Goal: Transaction & Acquisition: Purchase product/service

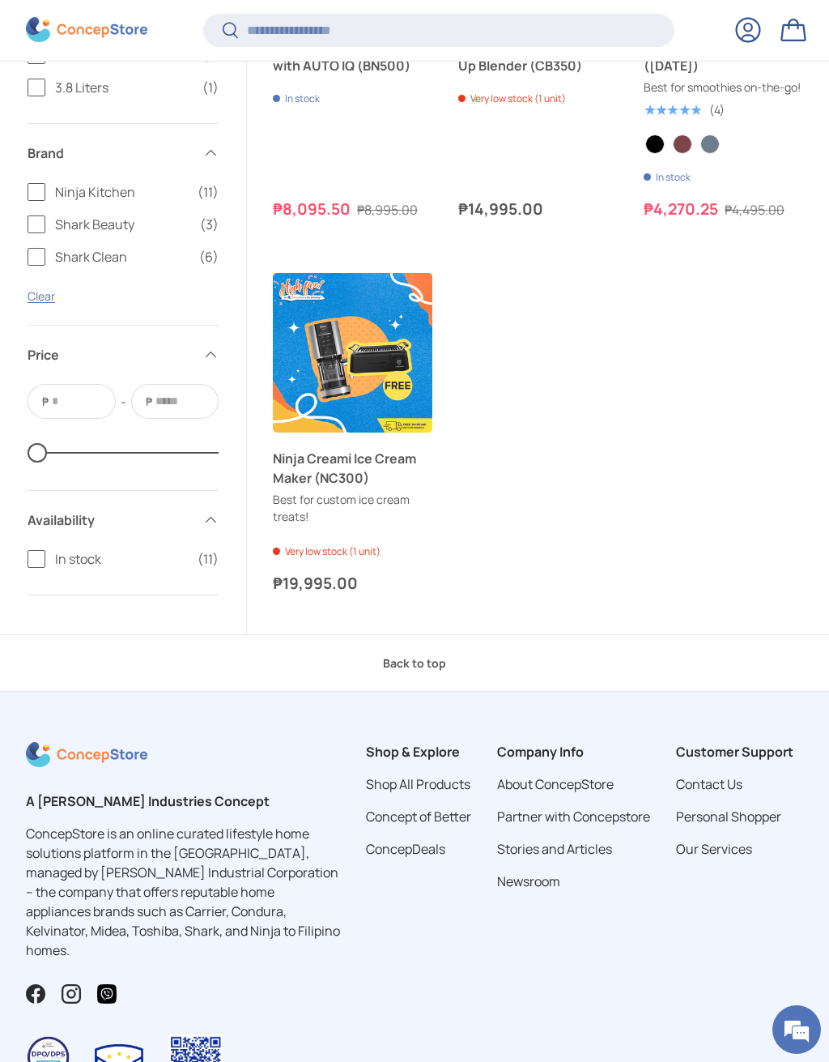
scroll to position [1893, 0]
click at [332, 487] on link "Ninja Creami Ice Cream Maker (NC300)" at bounding box center [353, 467] width 160 height 39
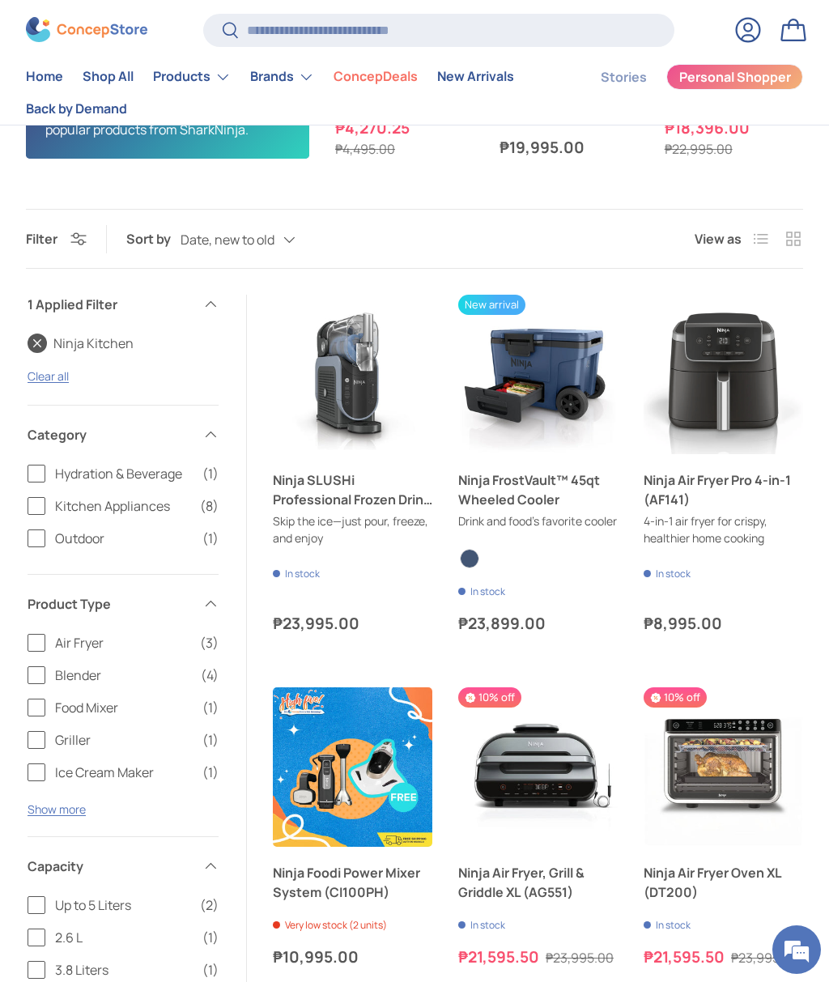
scroll to position [732, 0]
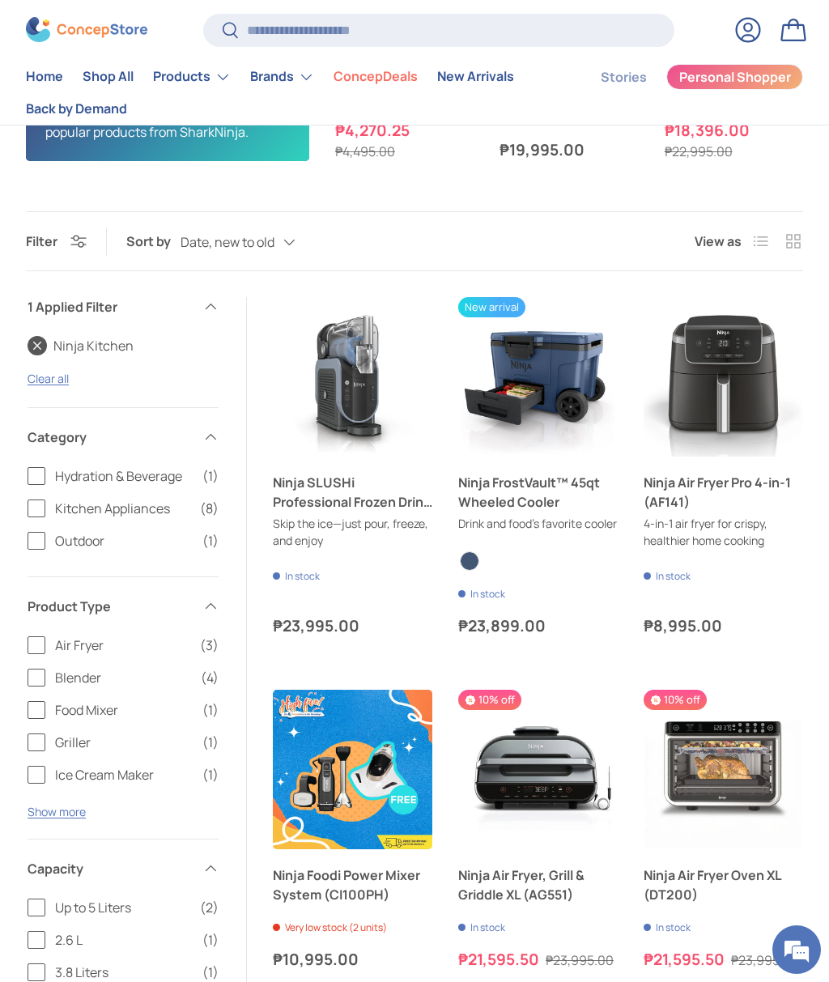
click at [330, 496] on link "Ninja SLUSHi Professional Frozen Drink Maker" at bounding box center [353, 492] width 160 height 39
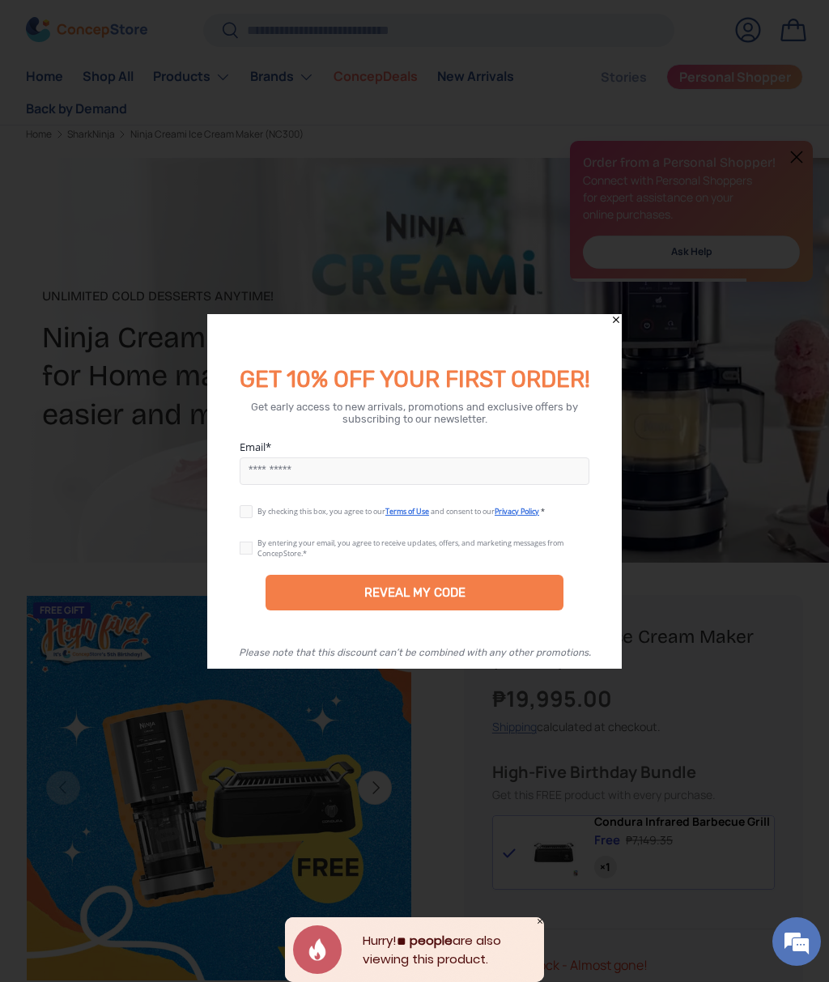
scroll to position [5, 0]
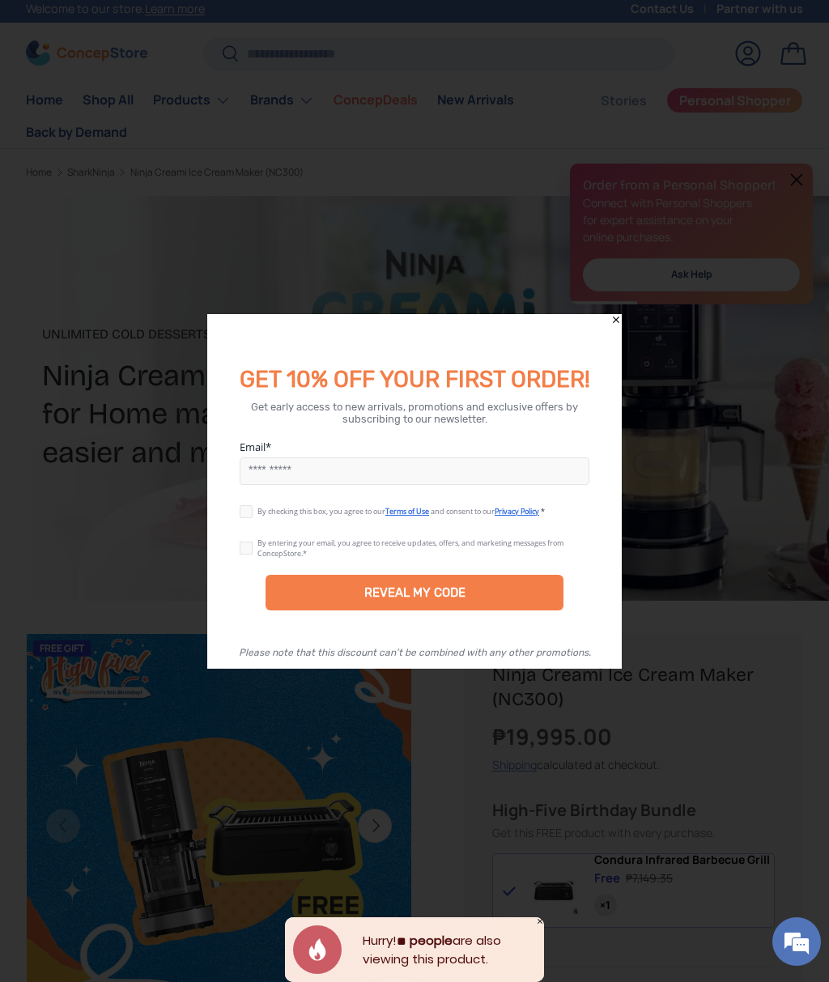
click at [620, 325] on icon "Close" at bounding box center [616, 319] width 11 height 11
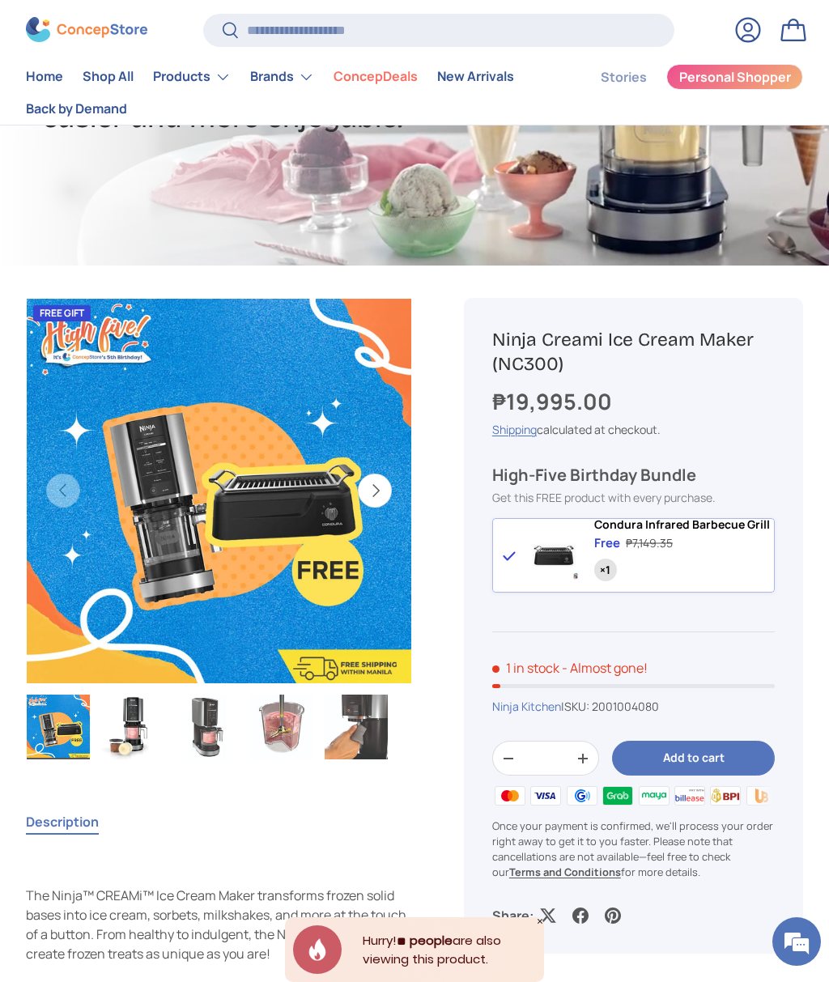
scroll to position [0, 0]
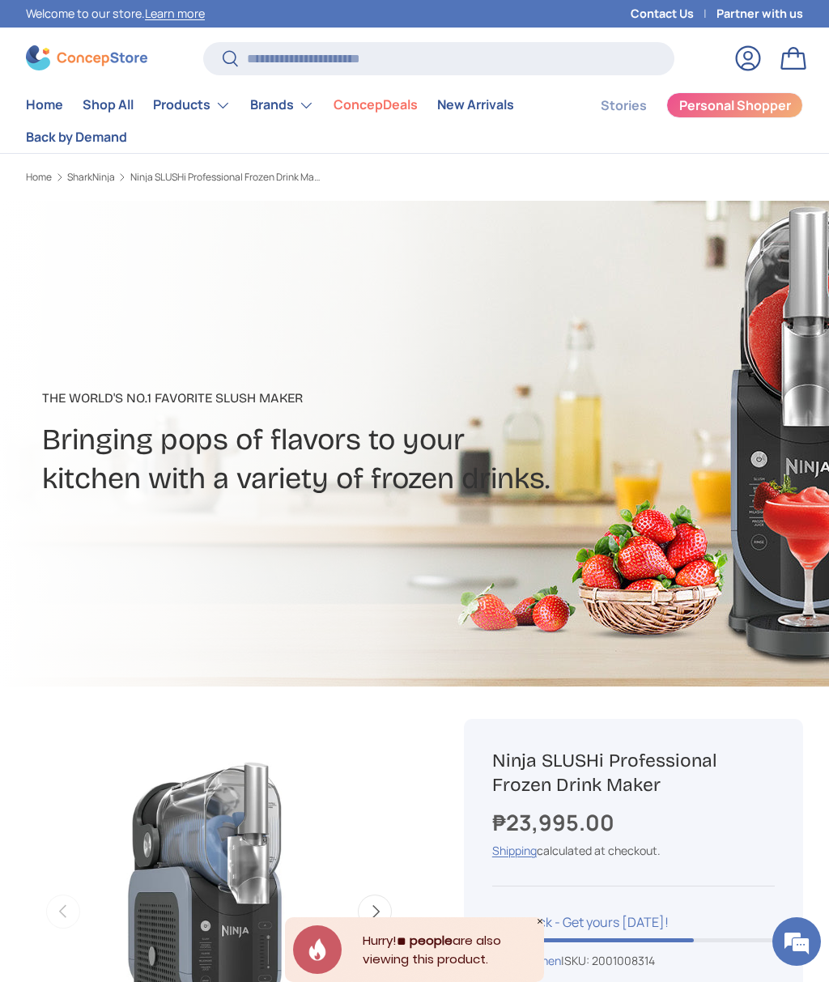
click at [79, 68] on img at bounding box center [86, 57] width 121 height 25
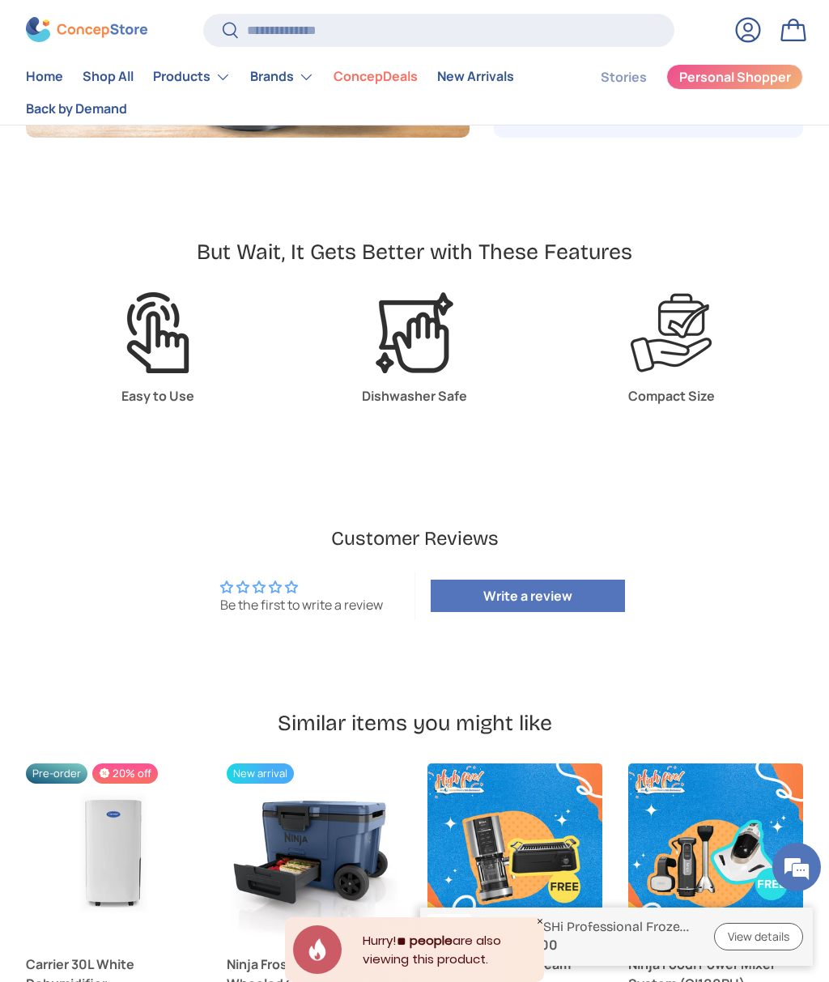
scroll to position [3269, 0]
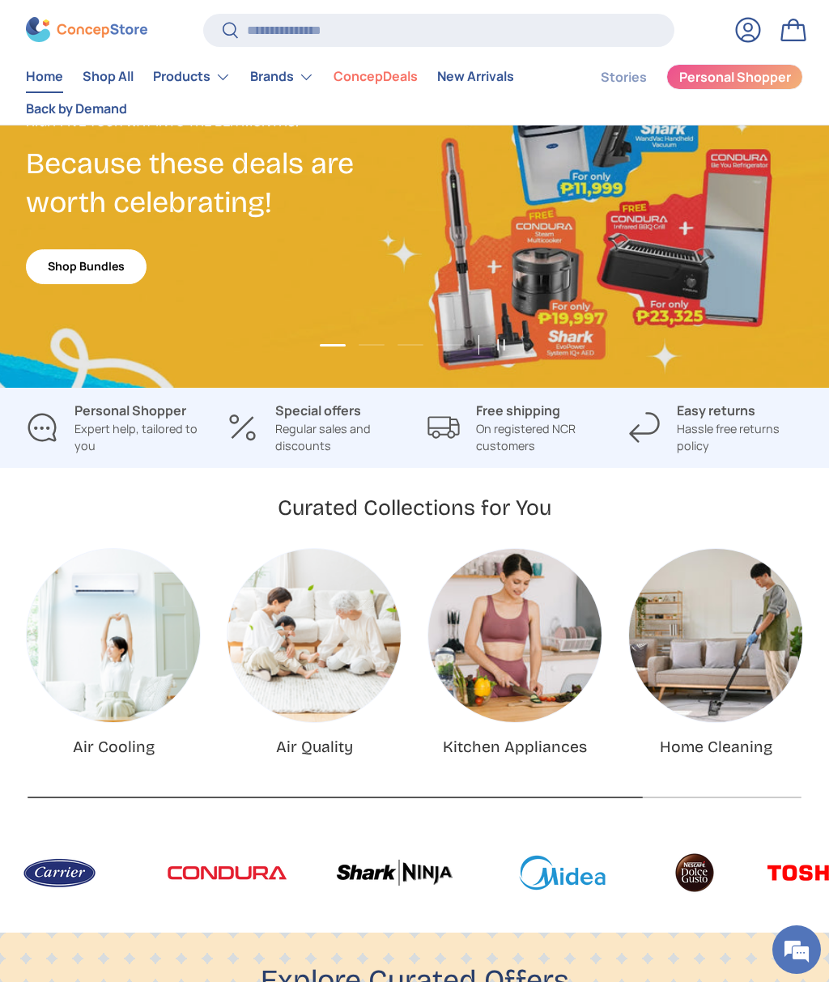
scroll to position [65, 0]
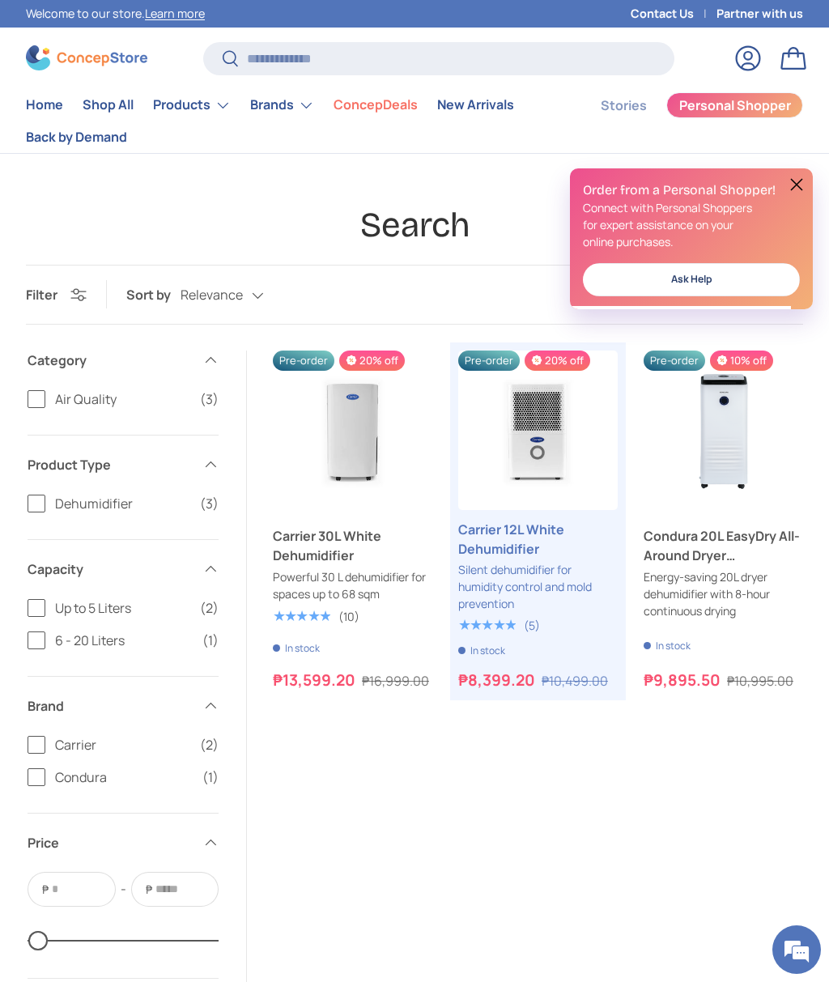
click at [691, 559] on link "Condura 20L EasyDry All-Around Dryer Dehumidifier" at bounding box center [724, 545] width 160 height 39
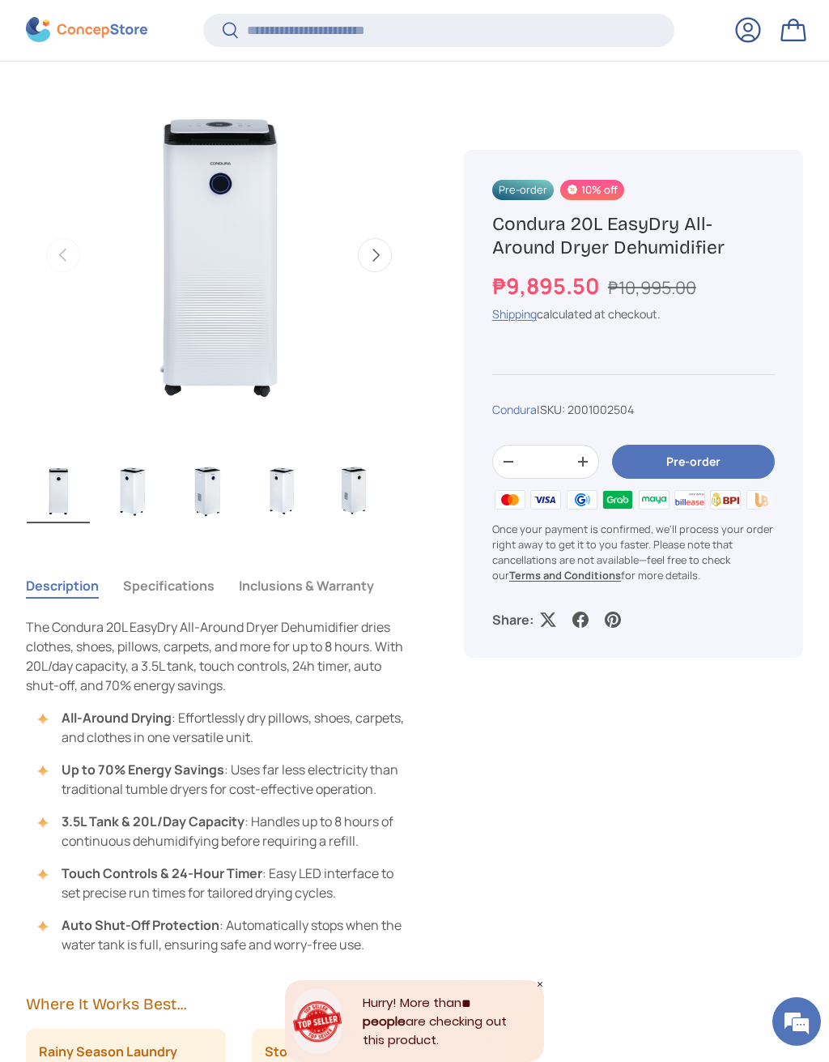
scroll to position [582, 0]
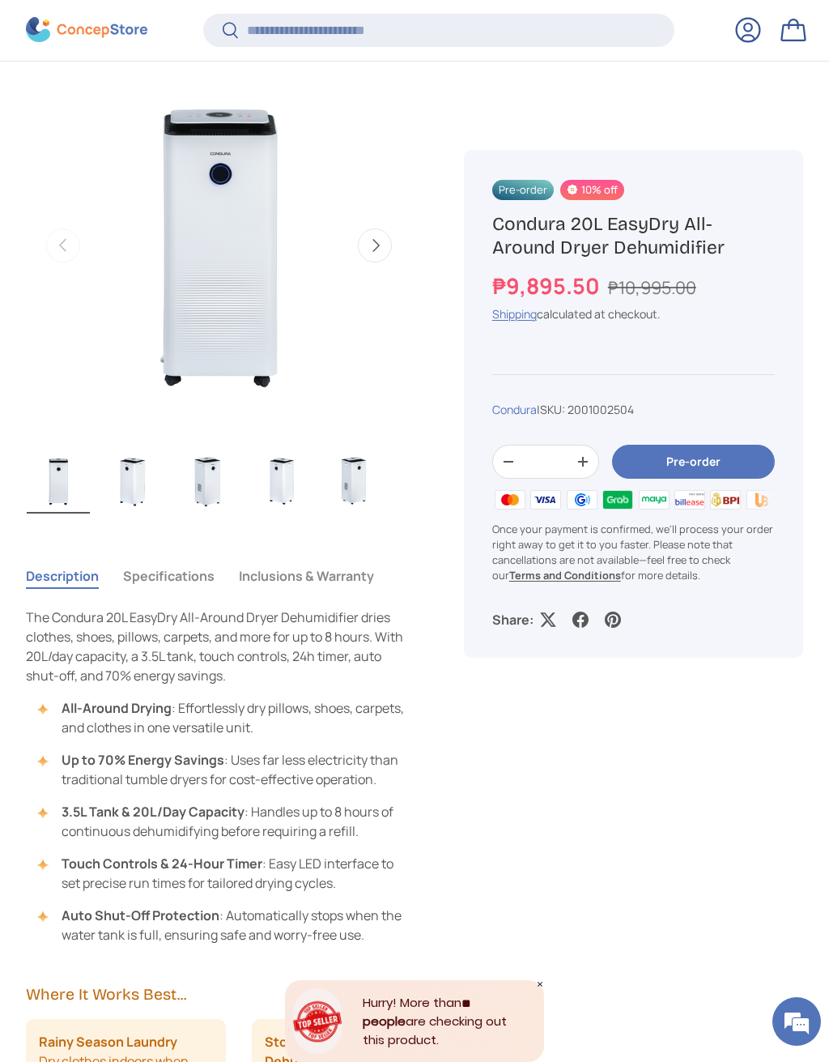
click at [149, 580] on button "Specifications" at bounding box center [169, 575] width 92 height 37
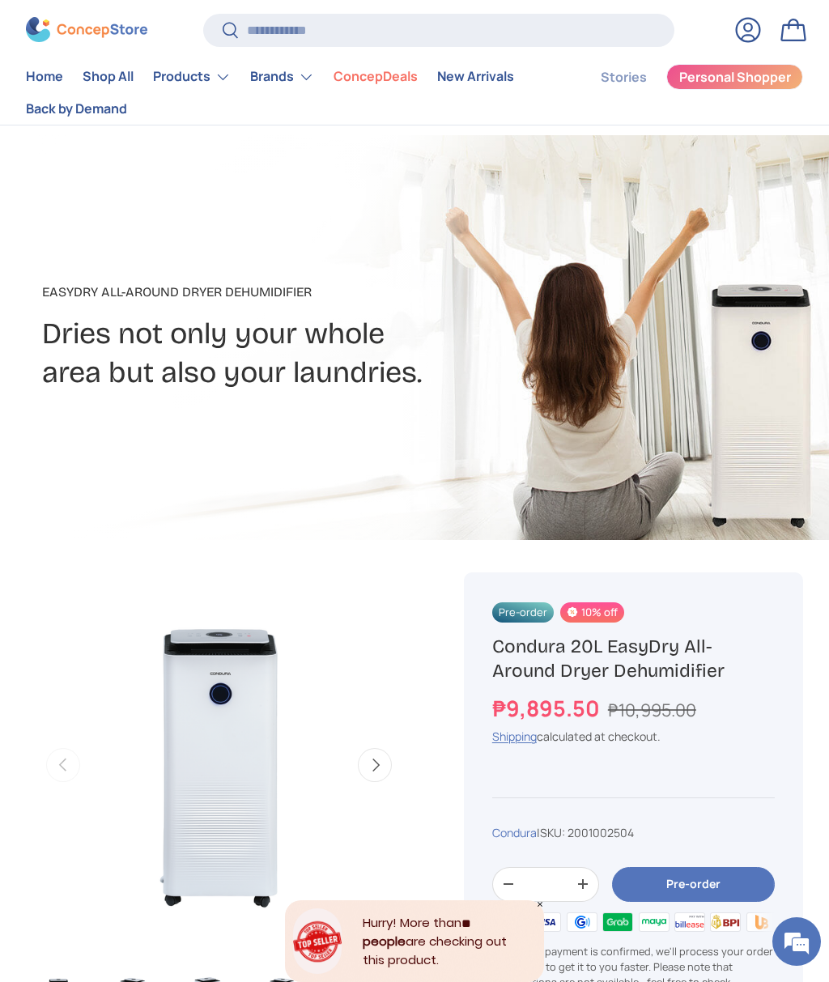
scroll to position [0, 0]
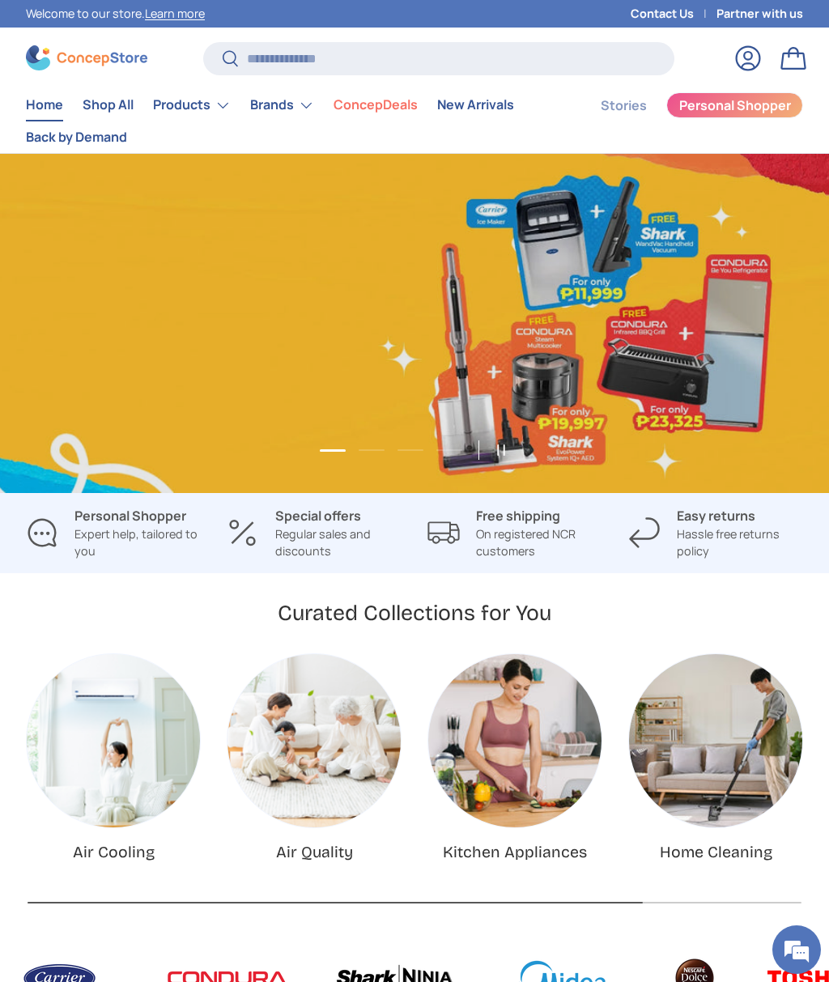
scroll to position [0, 829]
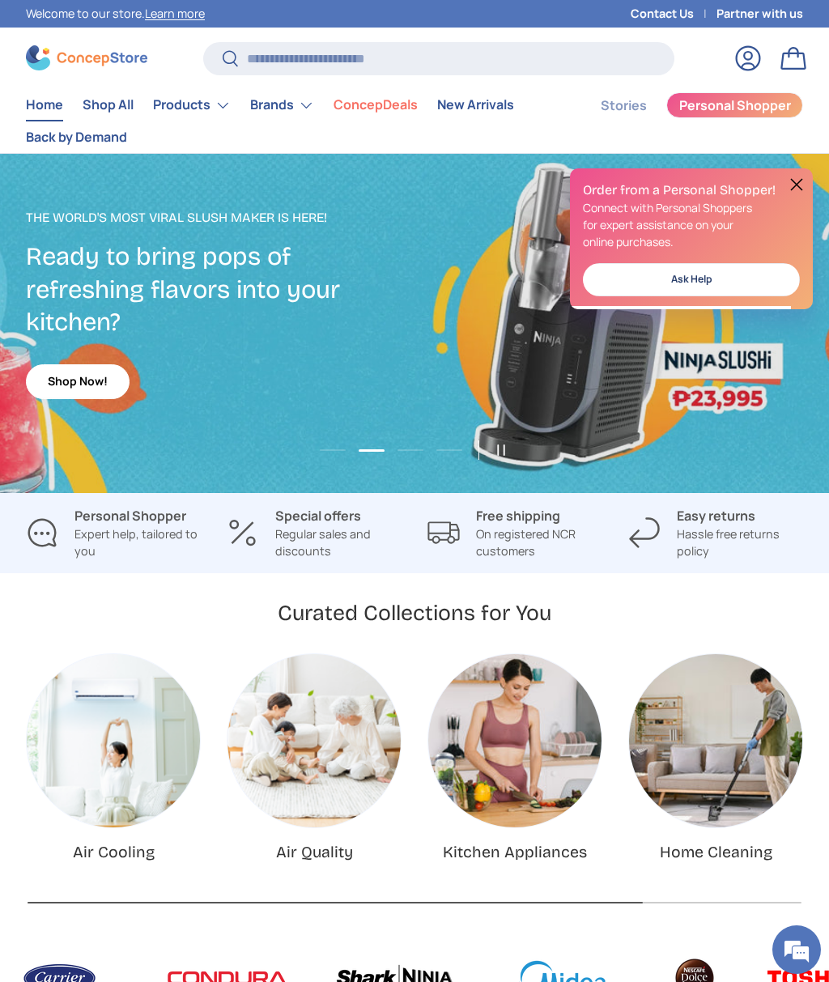
click at [787, 62] on link "Bag" at bounding box center [794, 58] width 36 height 36
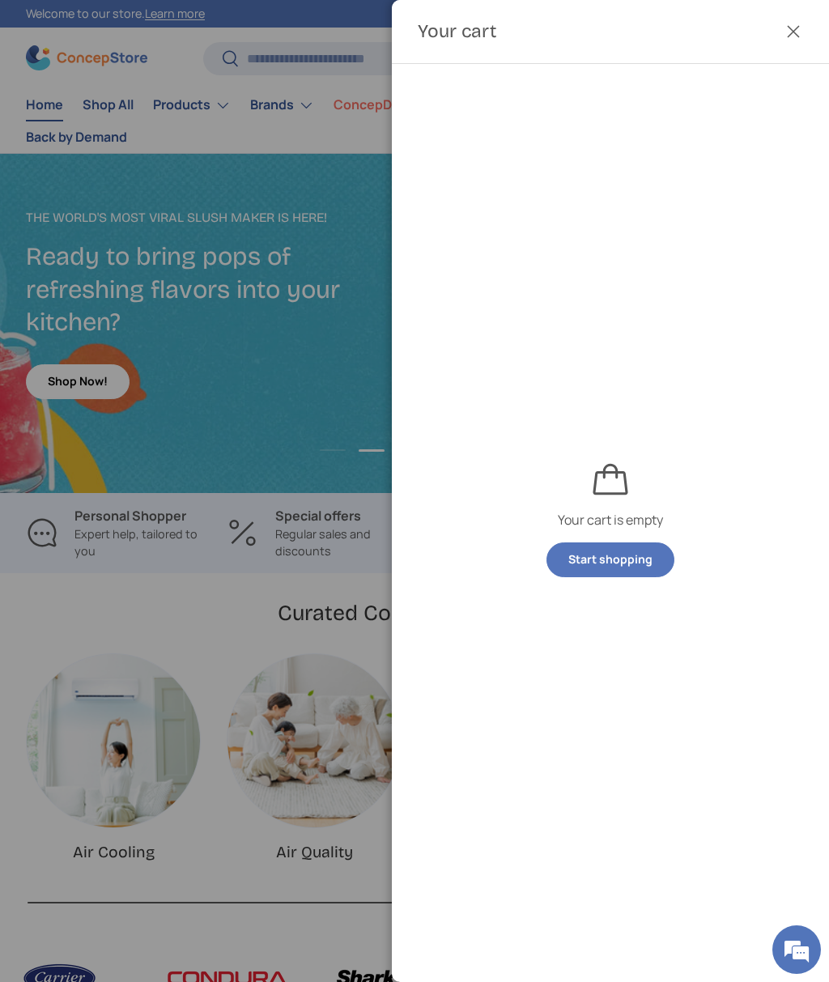
click at [326, 58] on div at bounding box center [414, 491] width 829 height 982
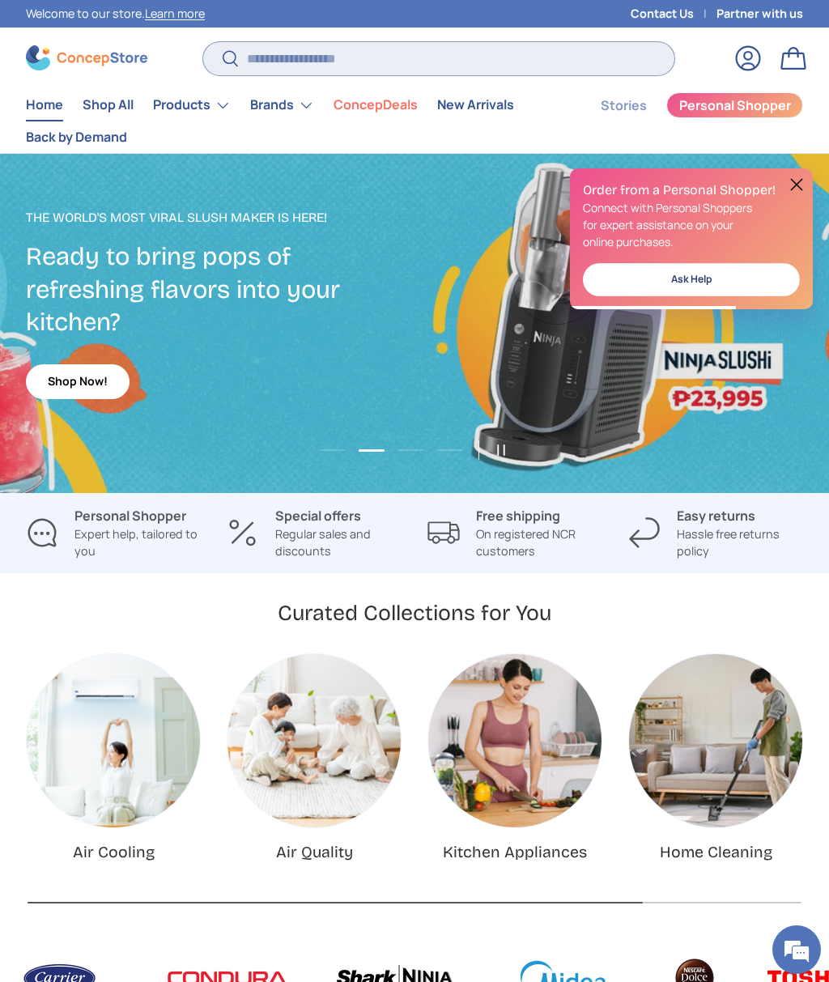
click at [313, 64] on input "Search" at bounding box center [438, 58] width 471 height 33
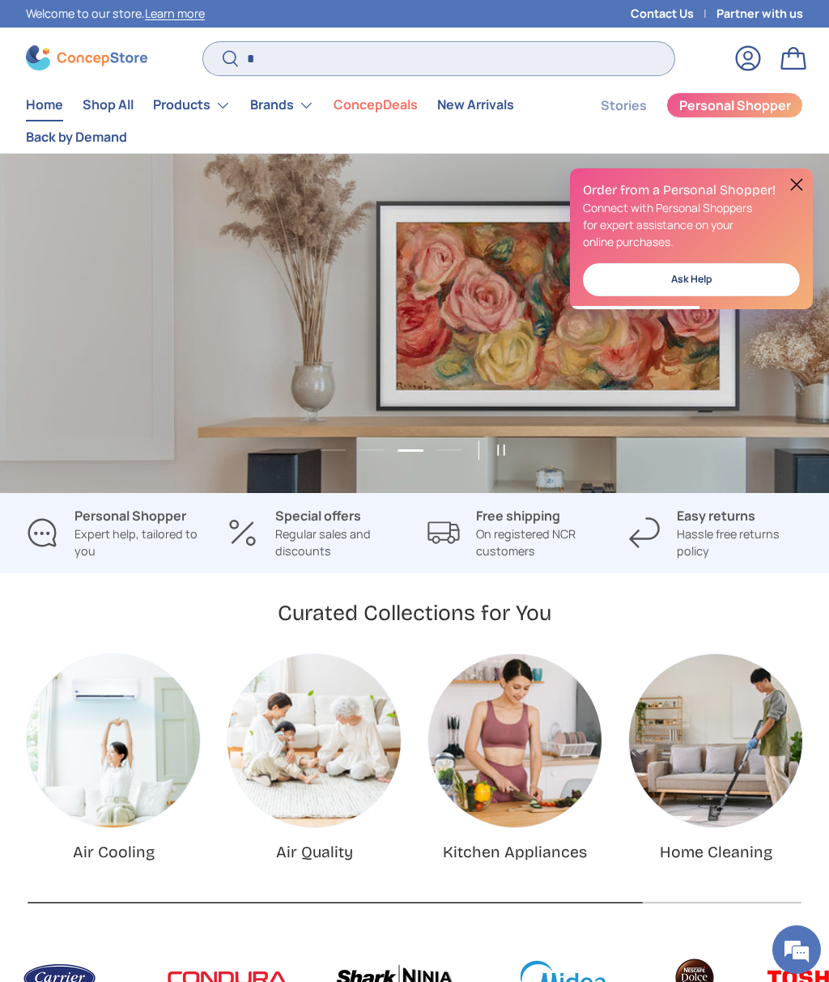
scroll to position [0, 1659]
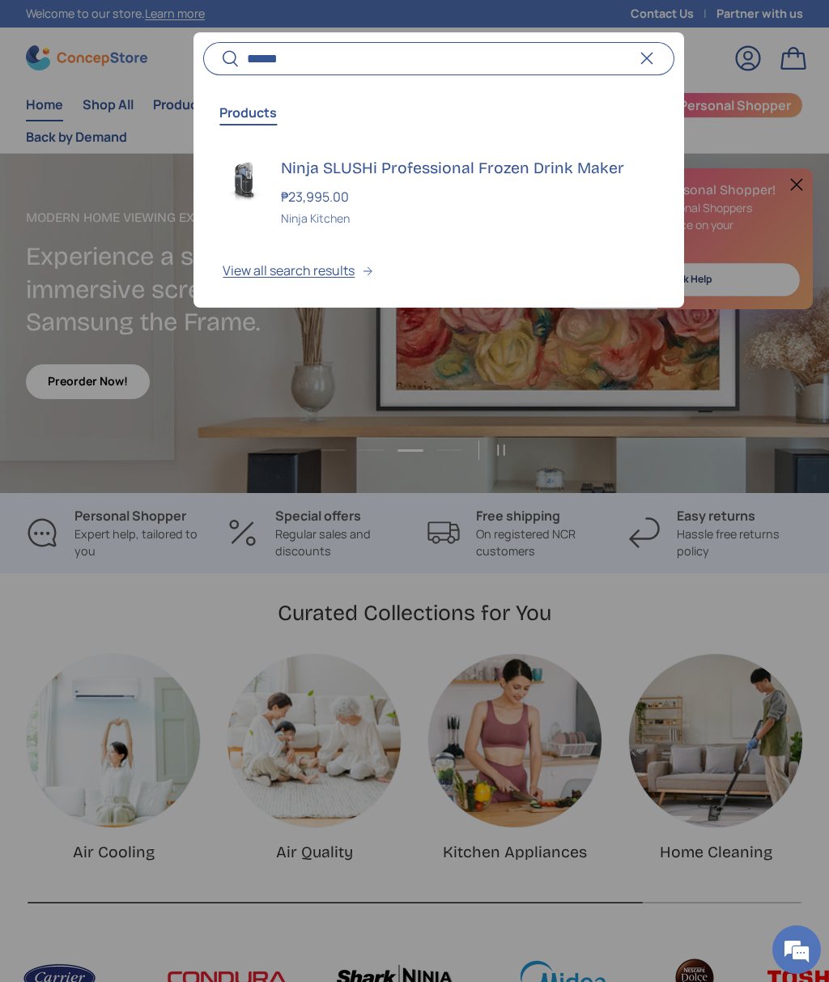
type input "******"
click at [221, 59] on button "Search" at bounding box center [221, 59] width 36 height 38
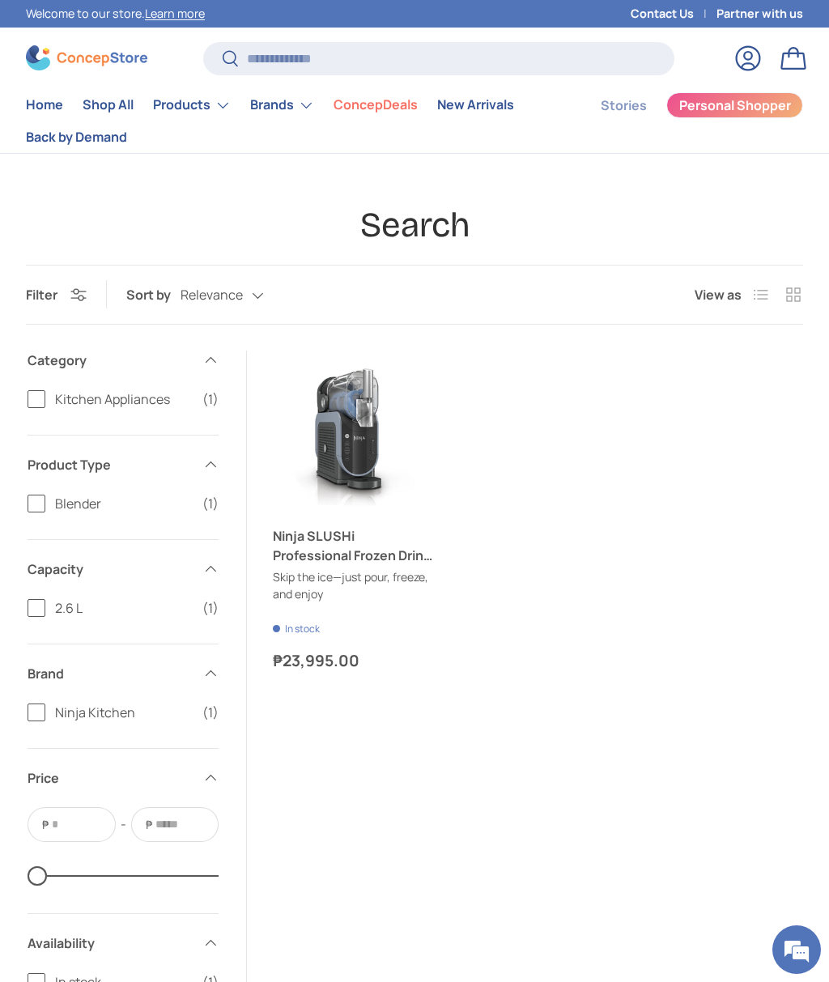
click at [348, 552] on link "Ninja SLUSHi Professional Frozen Drink Maker" at bounding box center [353, 545] width 160 height 39
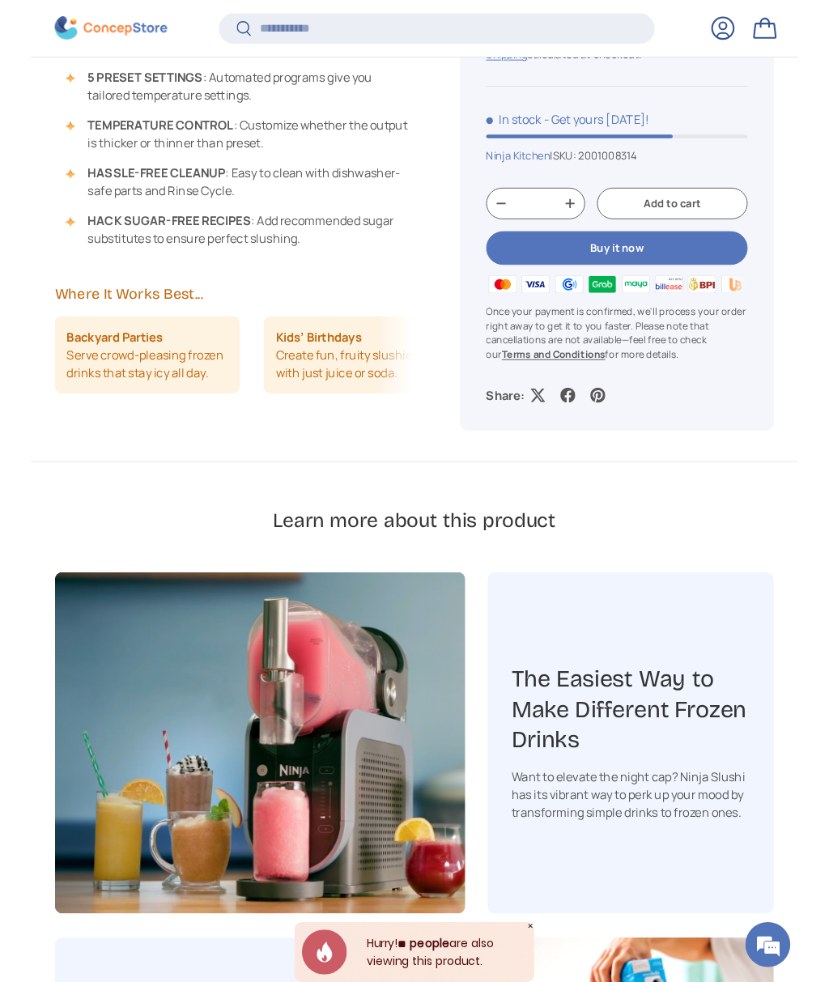
scroll to position [1602, 0]
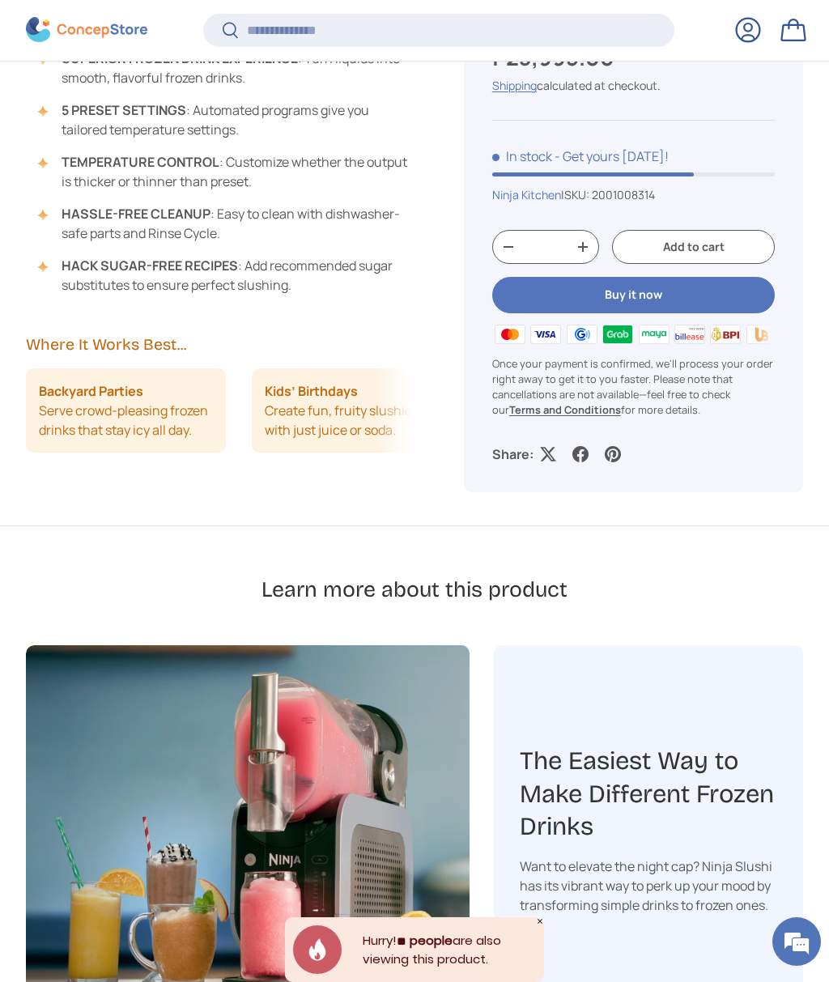
click at [664, 296] on button "Buy it now" at bounding box center [633, 296] width 283 height 36
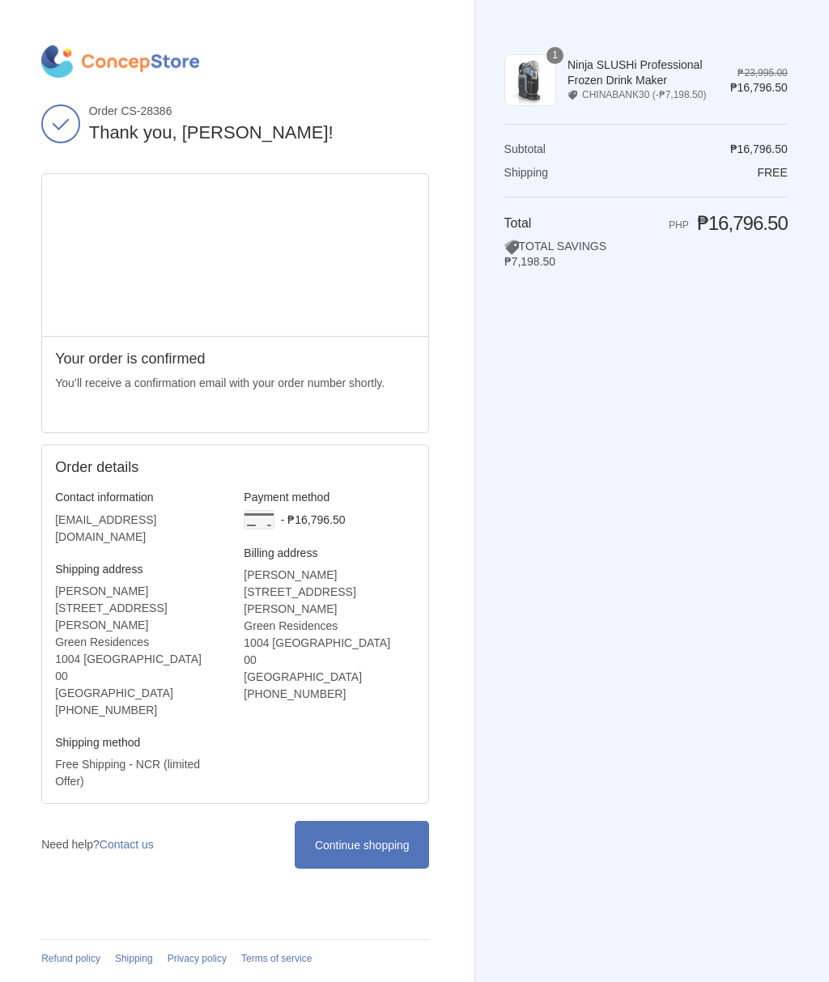
click at [354, 821] on link "Continue shopping" at bounding box center [362, 845] width 134 height 48
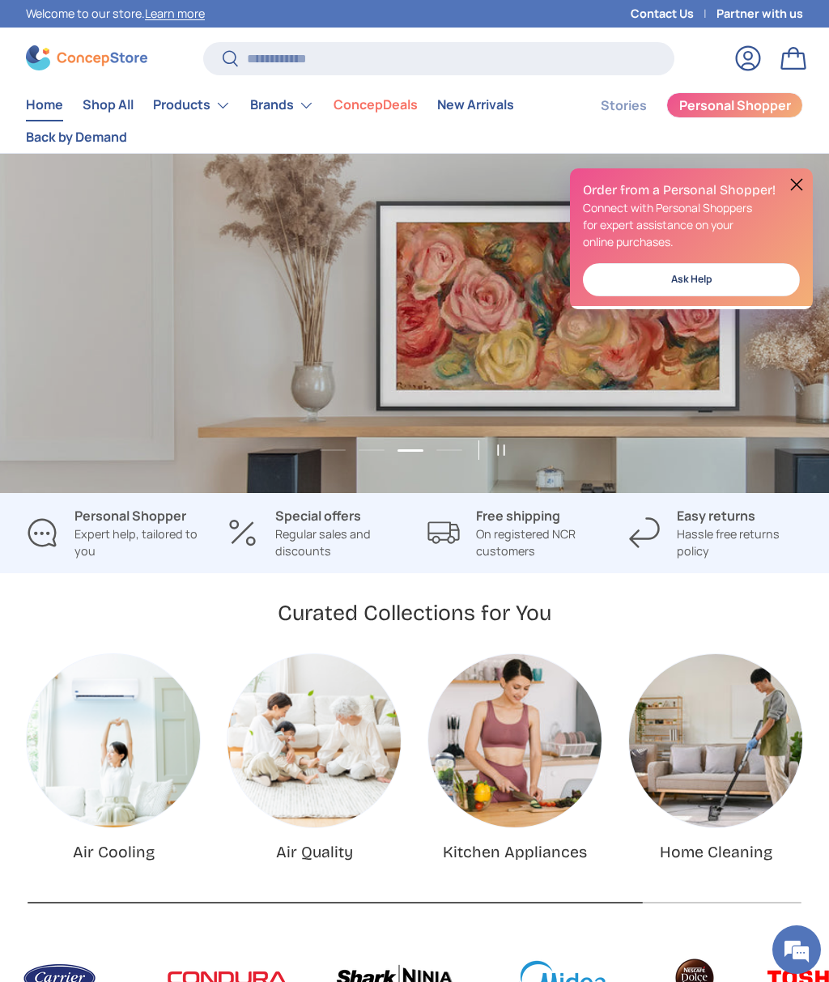
scroll to position [0, 1659]
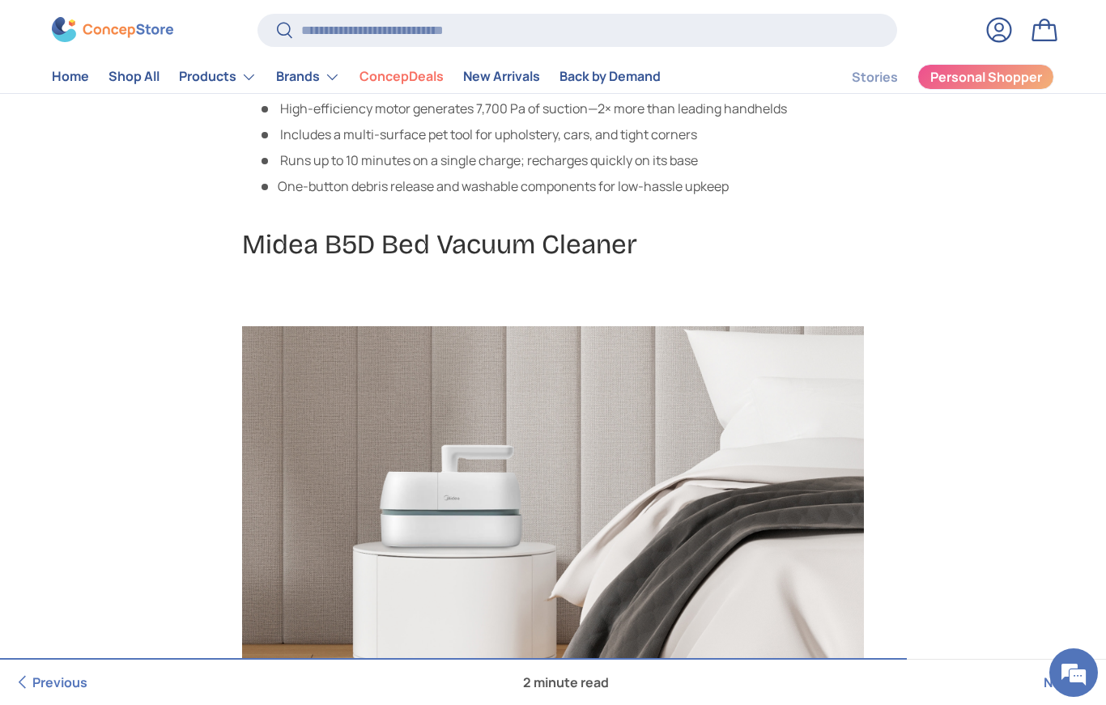
scroll to position [2615, 0]
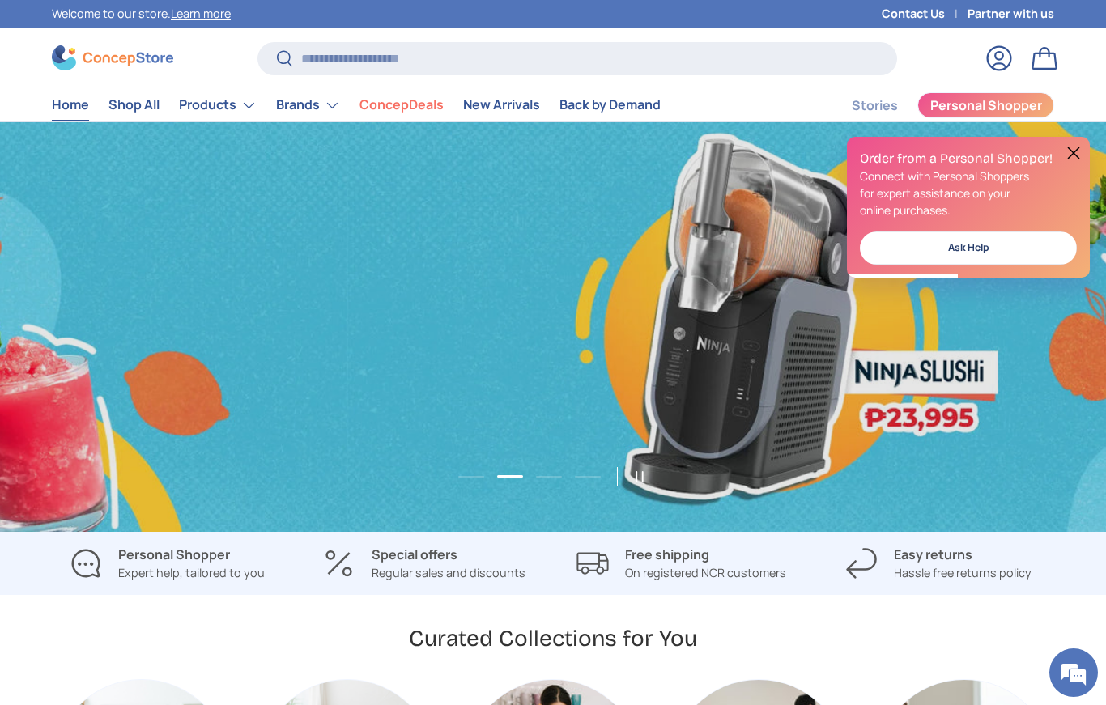
scroll to position [0, 2213]
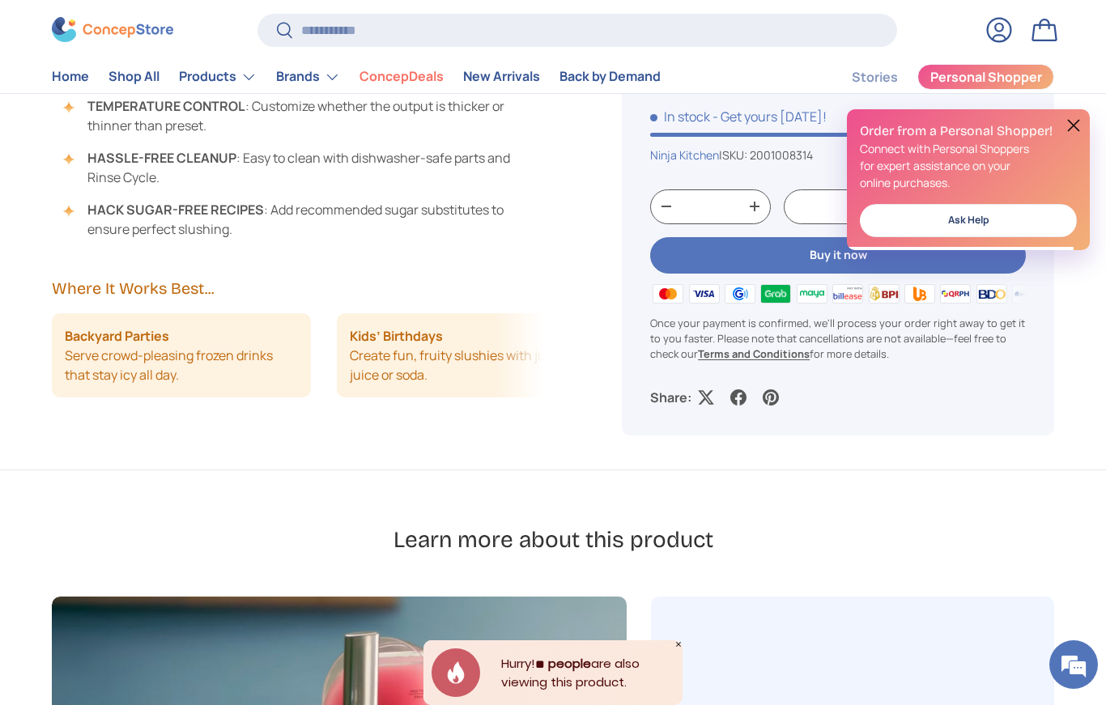
scroll to position [1779, 0]
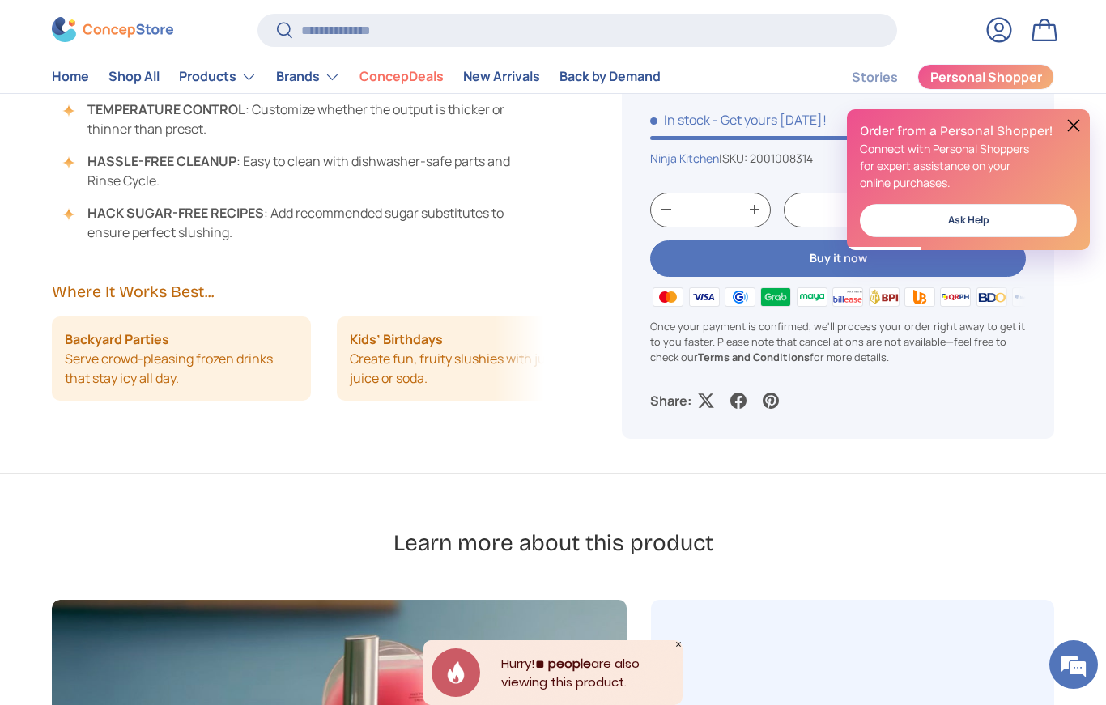
click at [728, 363] on strong "Terms and Conditions" at bounding box center [754, 358] width 112 height 15
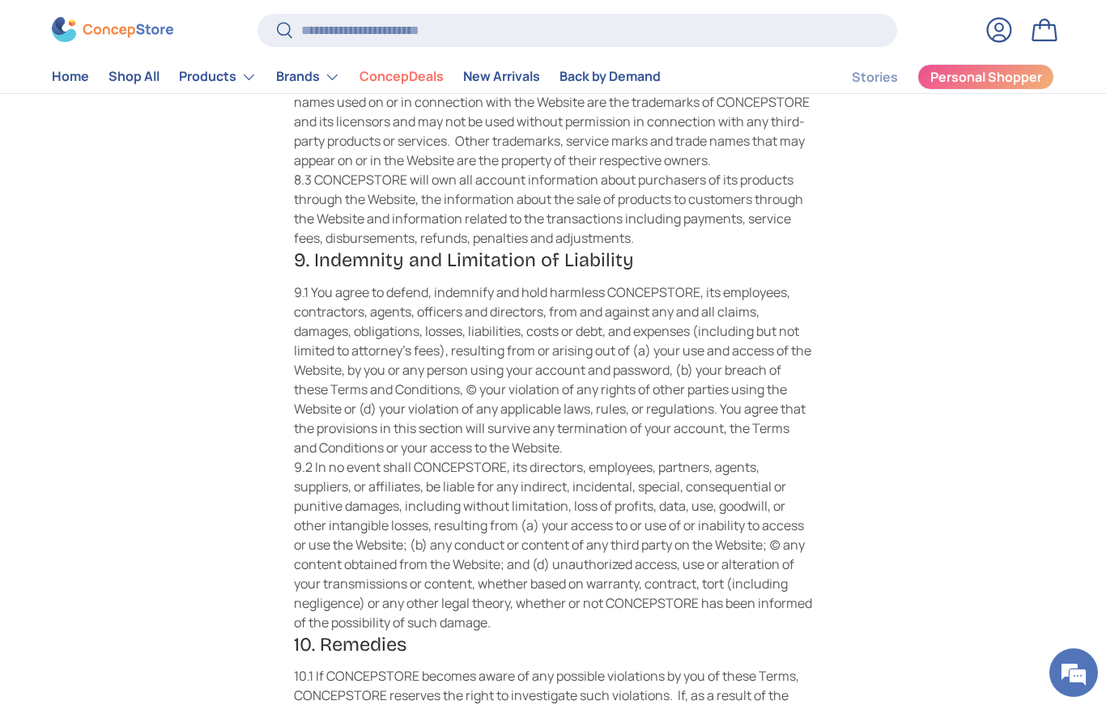
scroll to position [2946, 0]
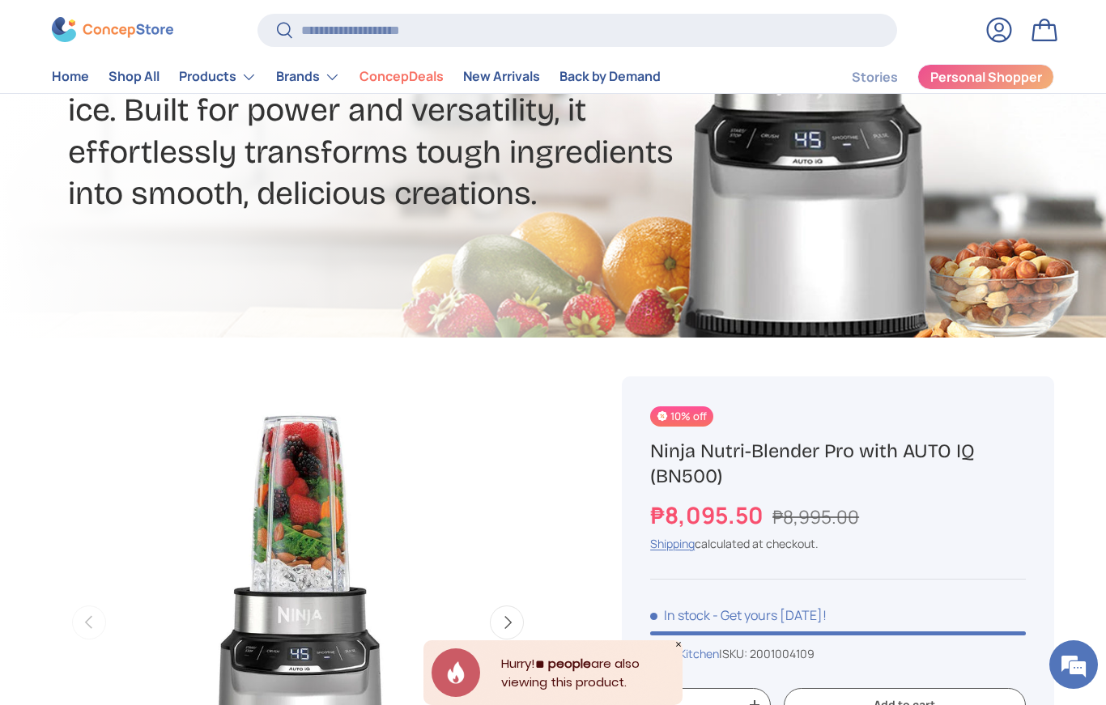
scroll to position [317, 0]
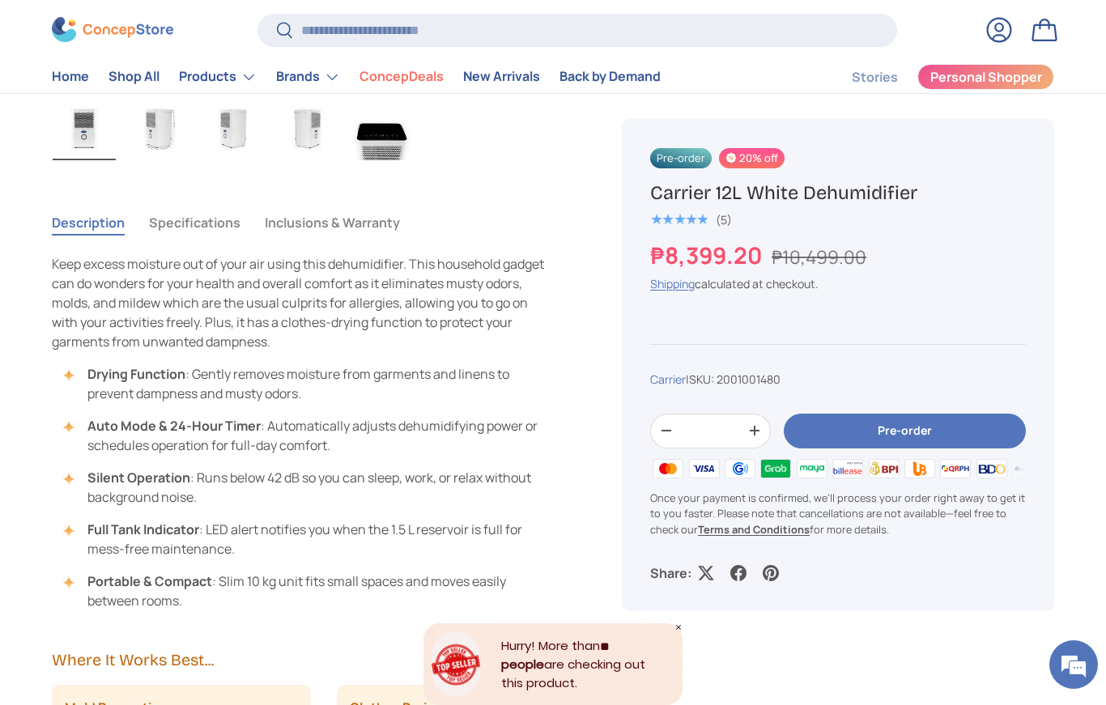
scroll to position [1020, 0]
click at [182, 221] on button "Specifications" at bounding box center [195, 223] width 92 height 37
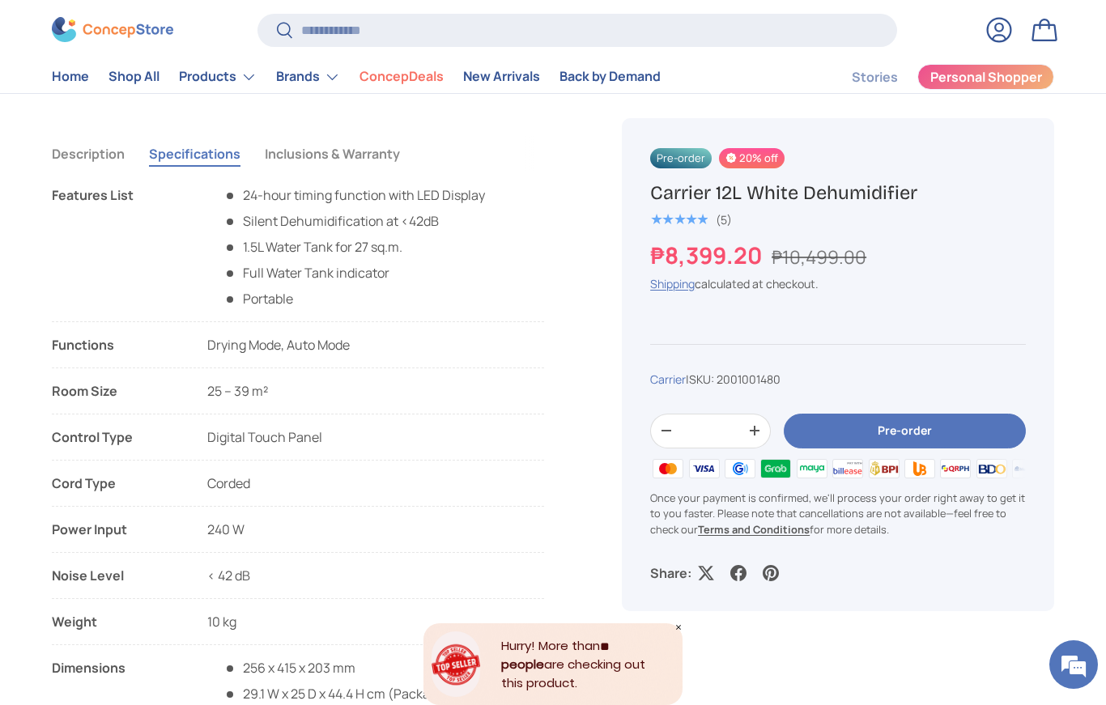
scroll to position [3854, 4553]
click at [374, 157] on button "Inclusions & Warranty" at bounding box center [332, 153] width 135 height 37
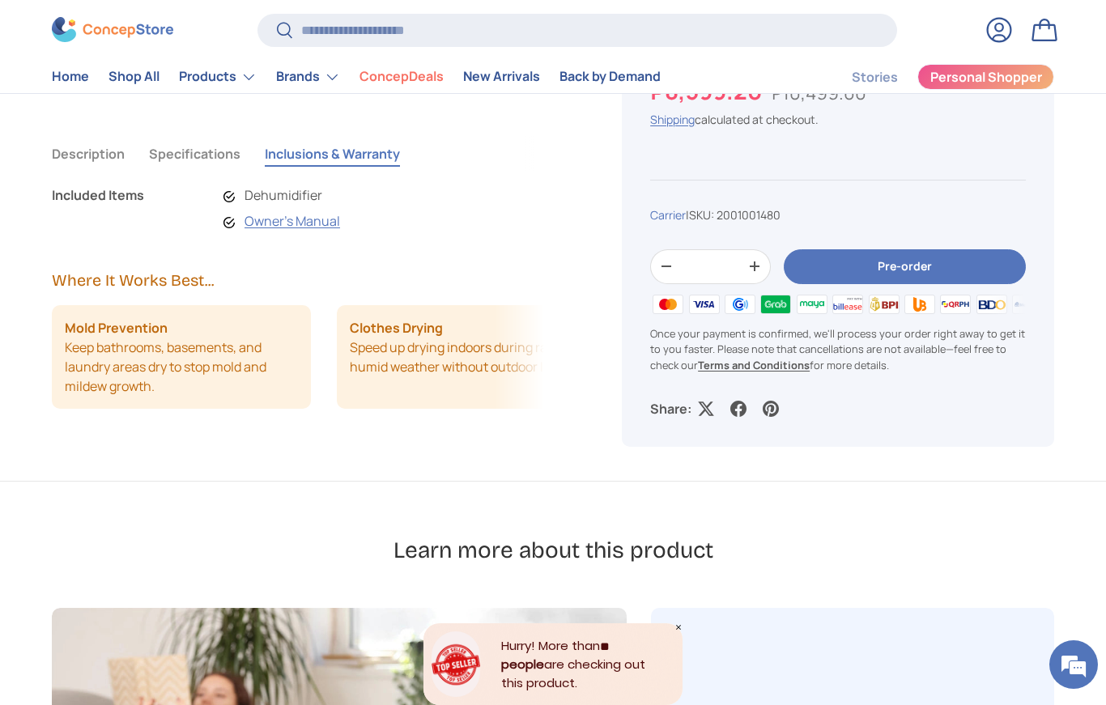
click at [215, 153] on button "Specifications" at bounding box center [195, 153] width 92 height 37
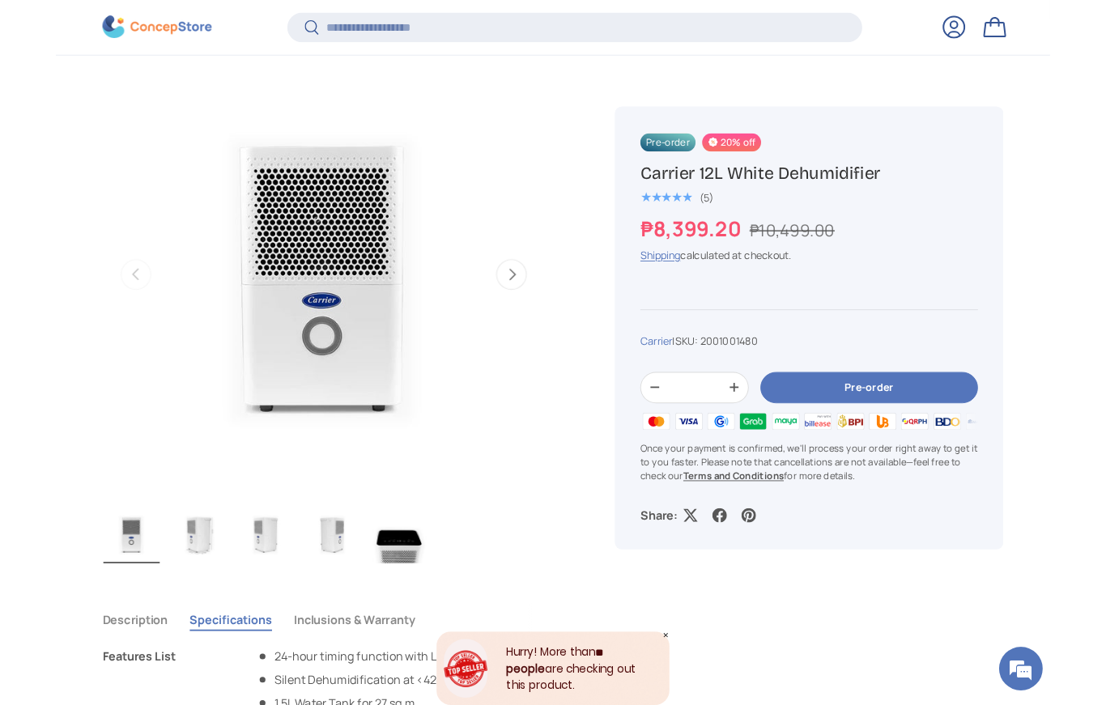
scroll to position [545, 0]
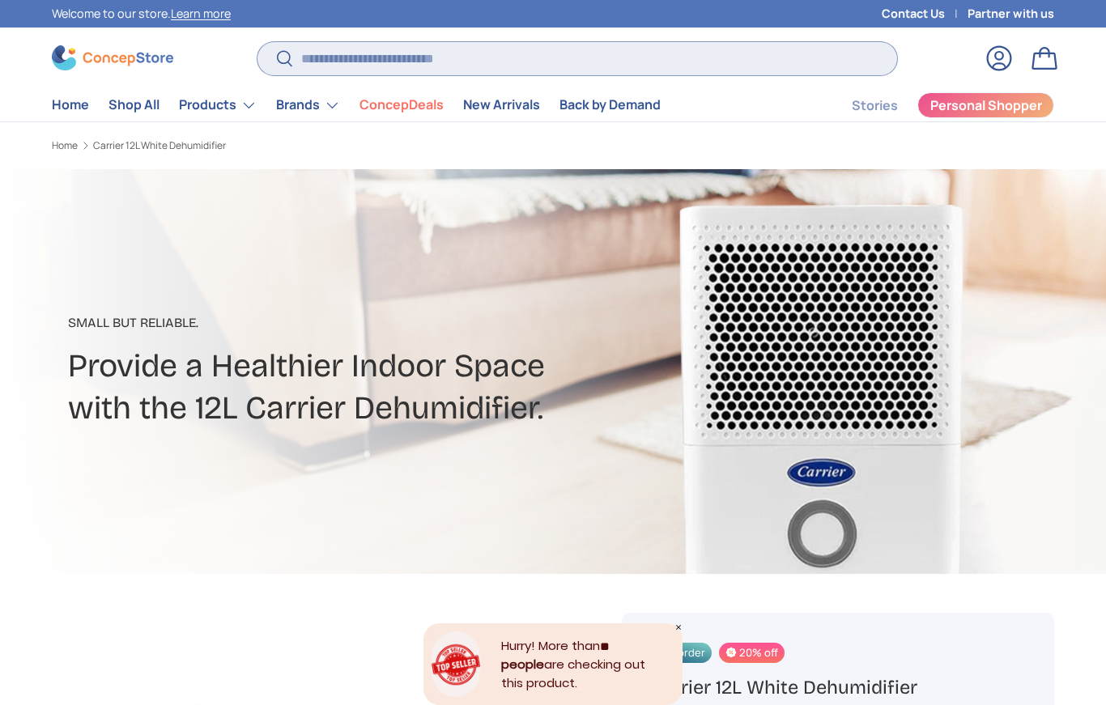
click at [547, 65] on input "Search" at bounding box center [578, 58] width 640 height 33
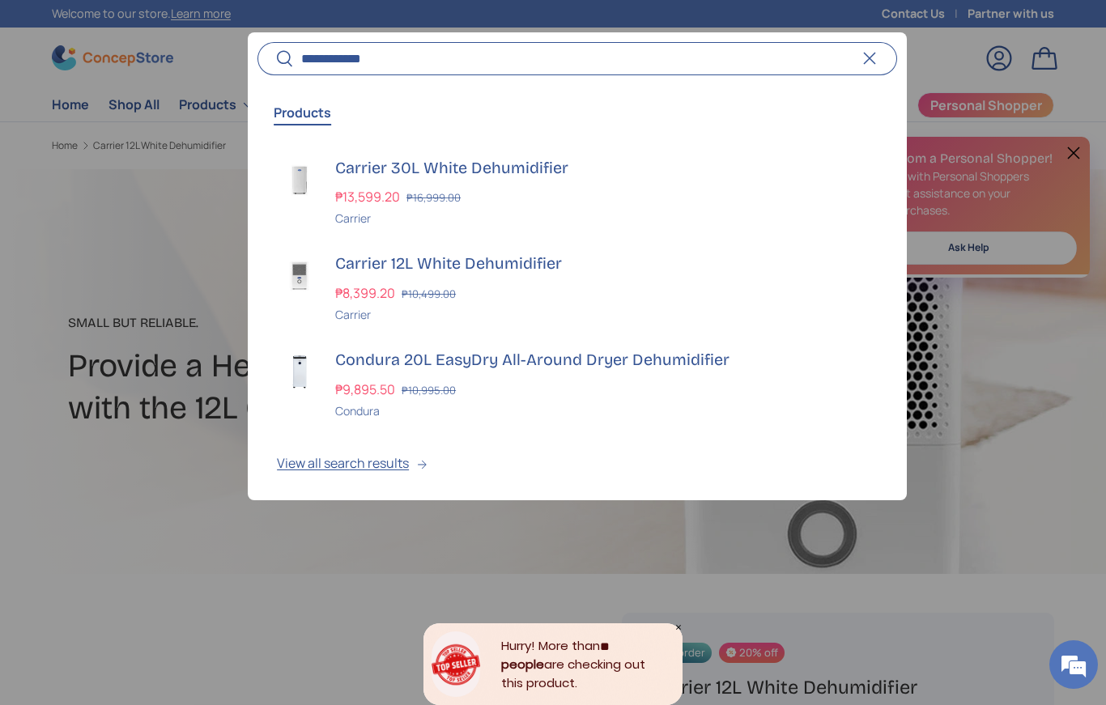
type input "**********"
click at [275, 59] on button "Search" at bounding box center [276, 59] width 36 height 38
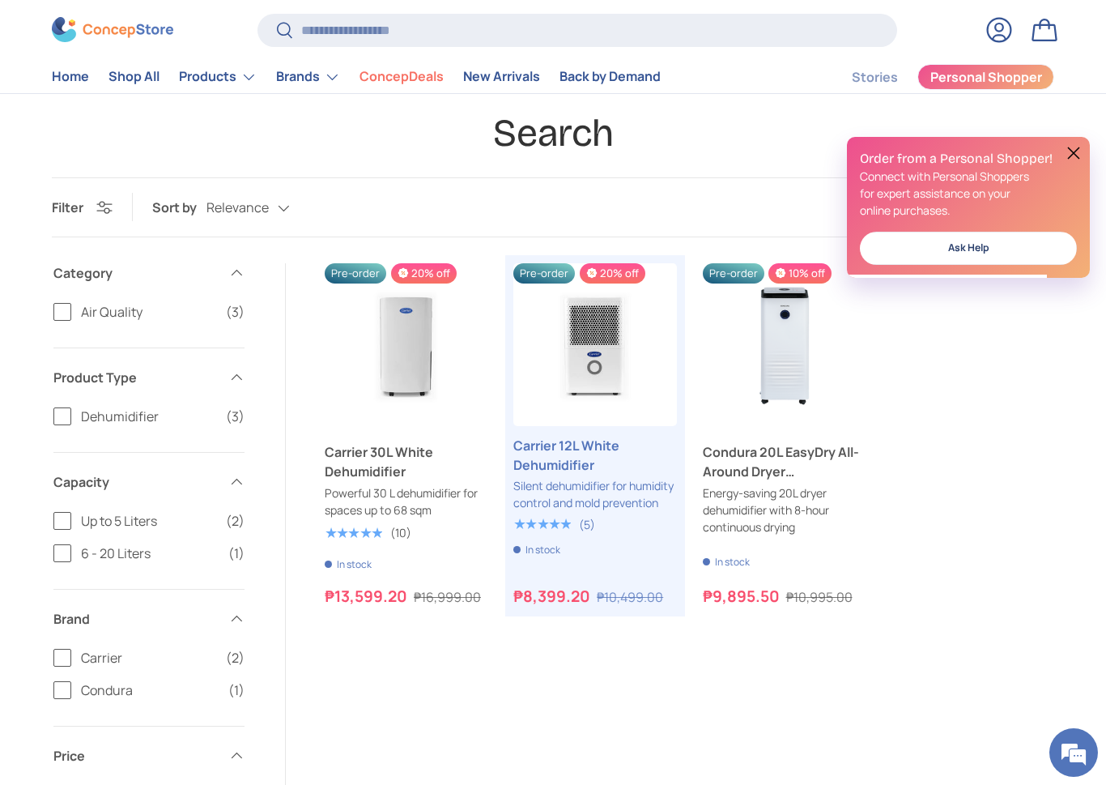
scroll to position [95, 0]
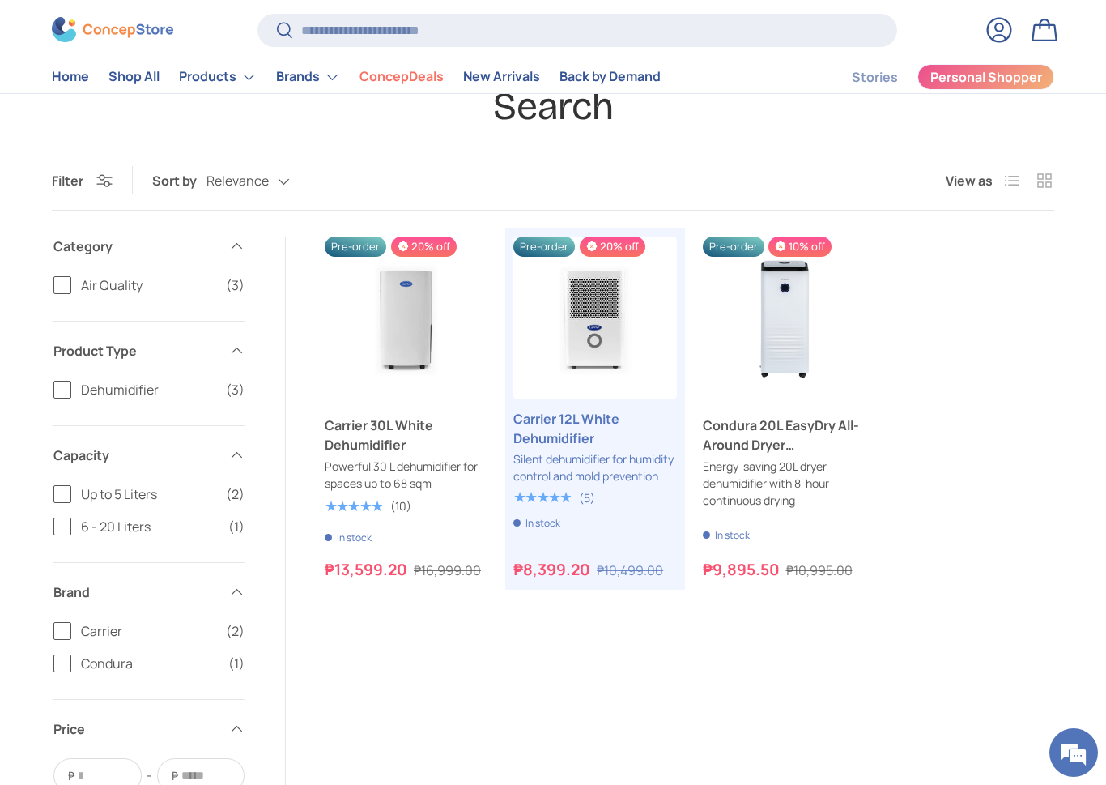
click at [756, 432] on link "Condura 20L EasyDry All-Around Dryer Dehumidifier" at bounding box center [784, 434] width 163 height 39
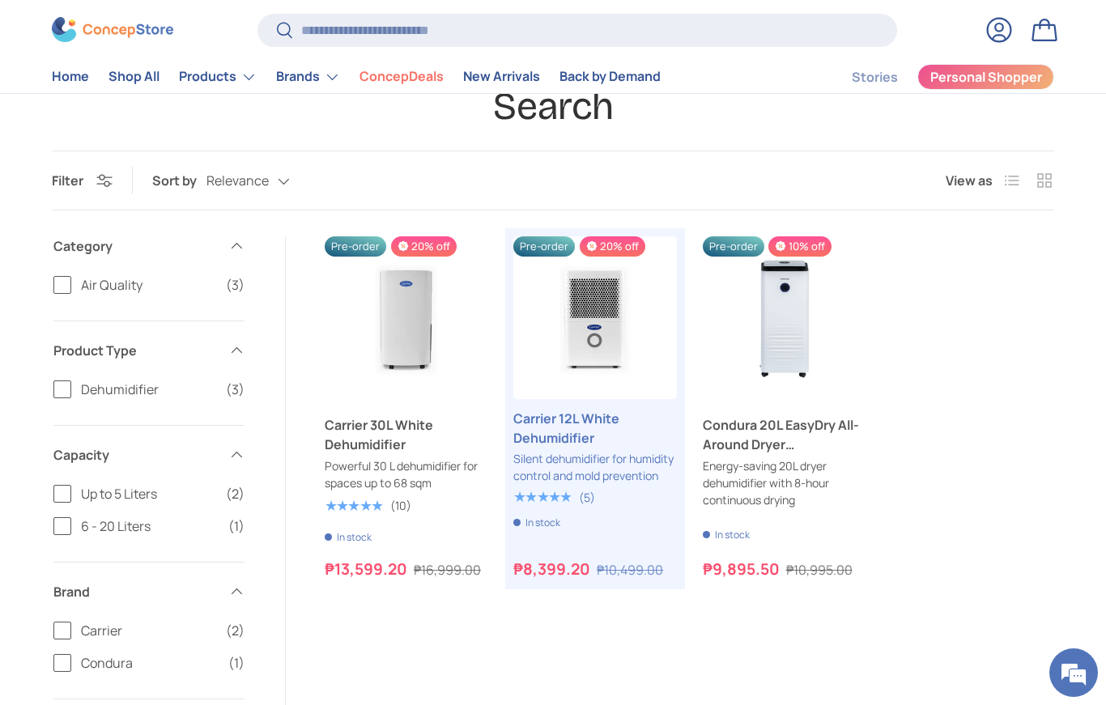
click at [590, 437] on link "Carrier 12L White Dehumidifier" at bounding box center [594, 428] width 163 height 39
click at [569, 445] on link "Carrier 12L White Dehumidifier" at bounding box center [594, 428] width 163 height 39
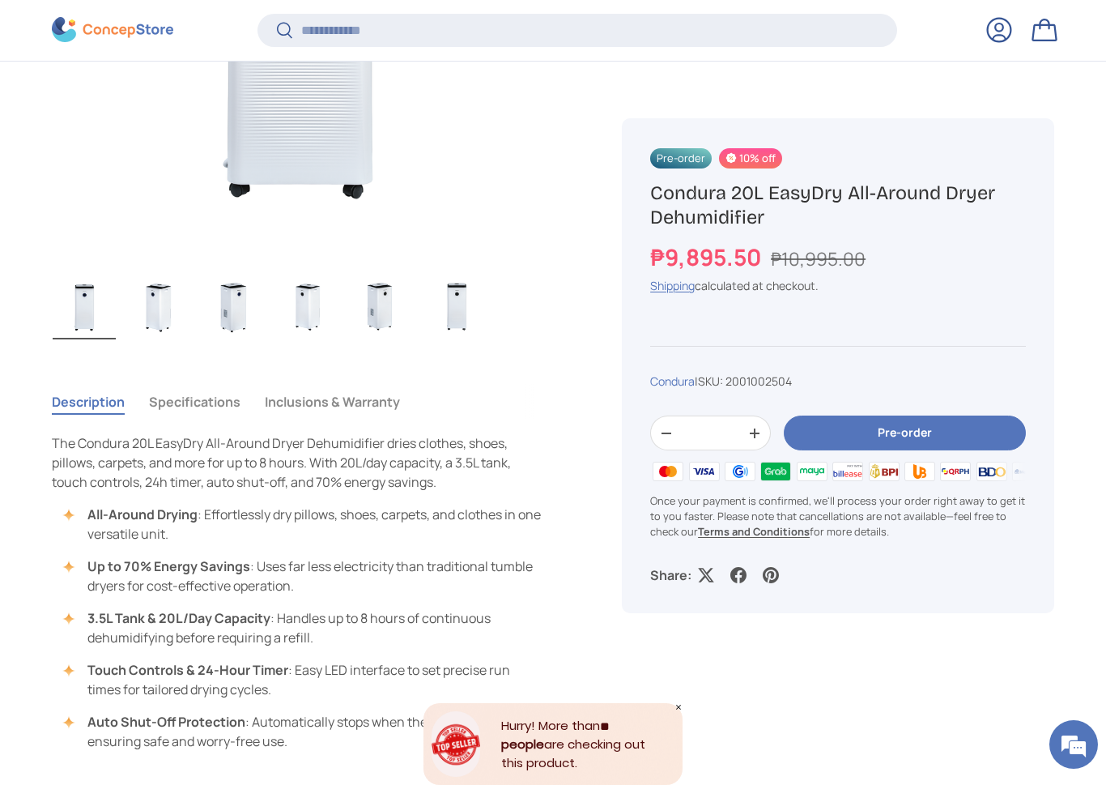
scroll to position [880, 0]
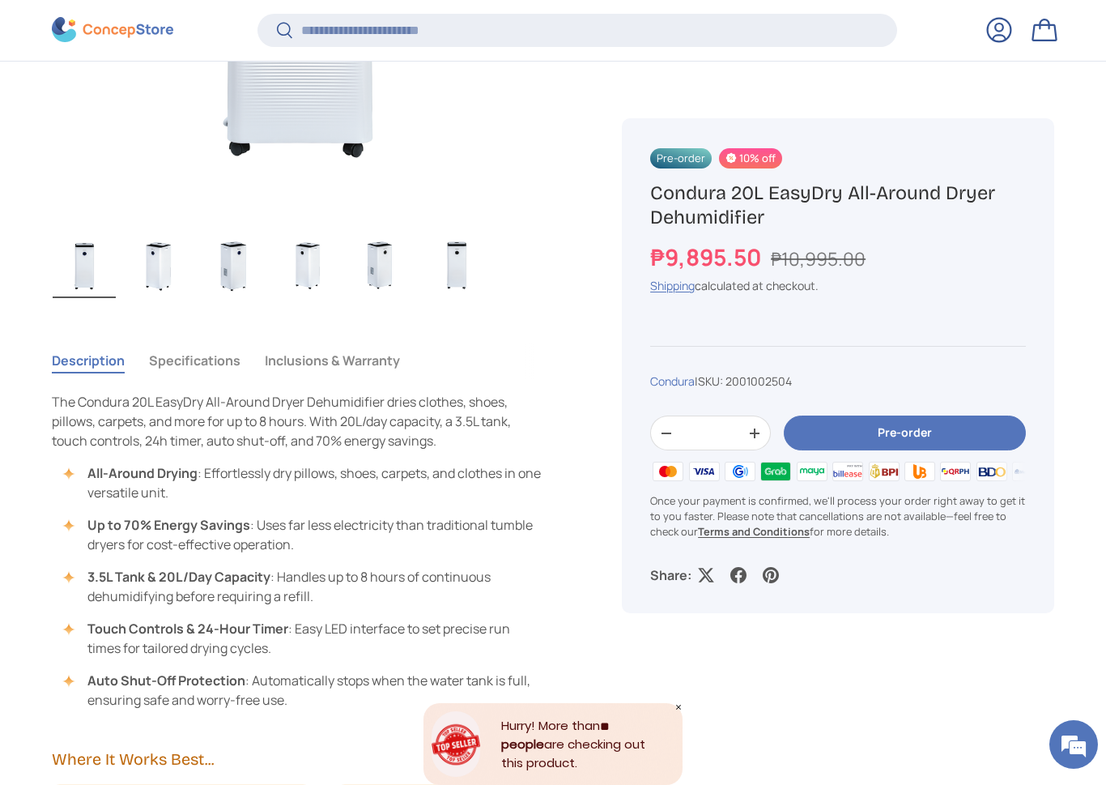
click at [164, 356] on button "Specifications" at bounding box center [195, 360] width 92 height 37
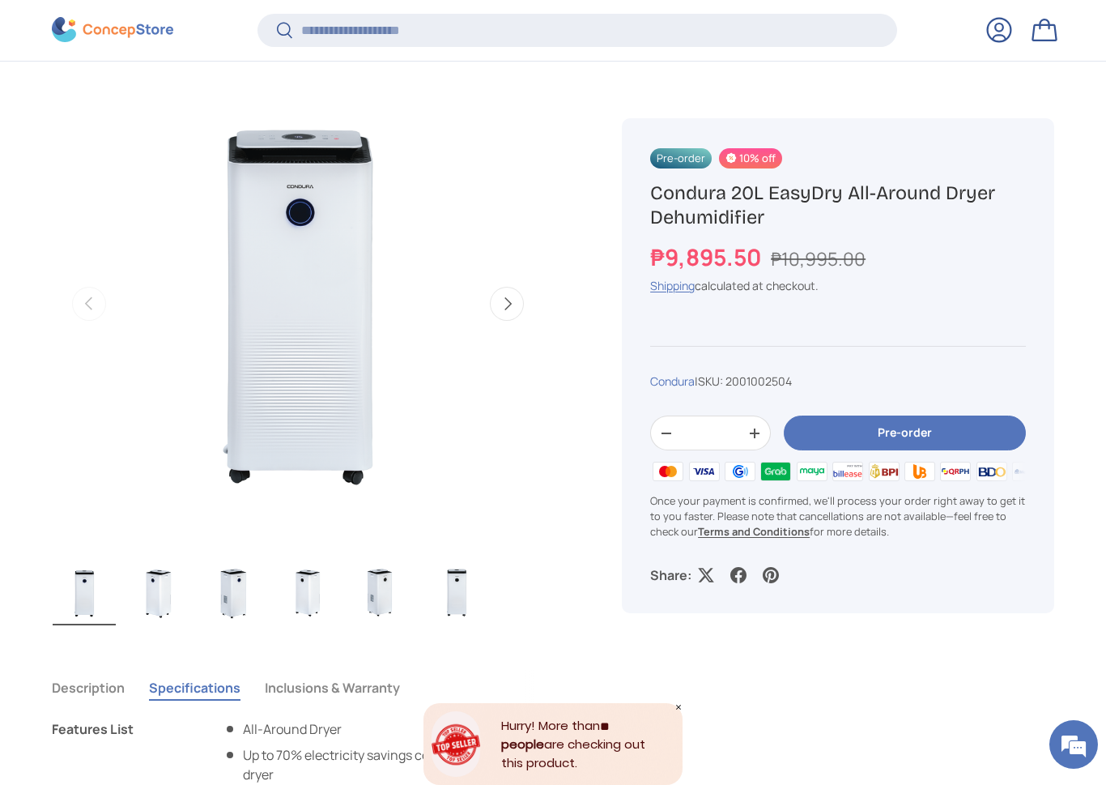
scroll to position [0, 0]
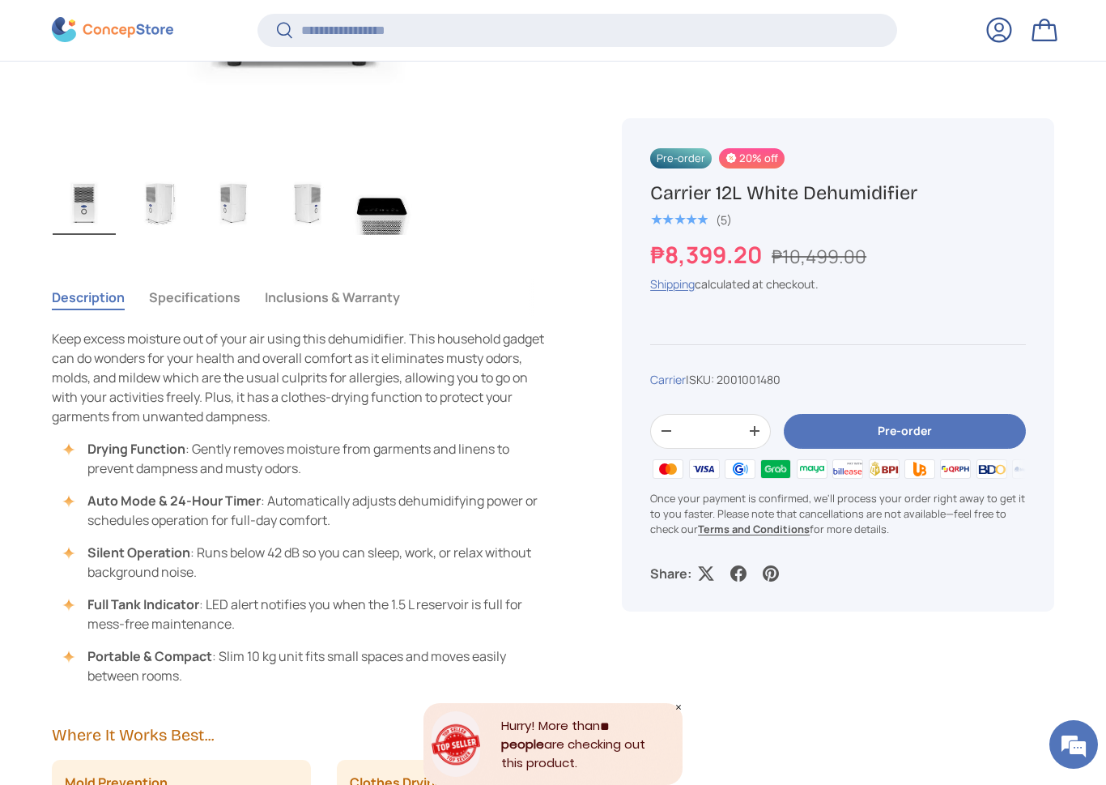
scroll to position [987, 0]
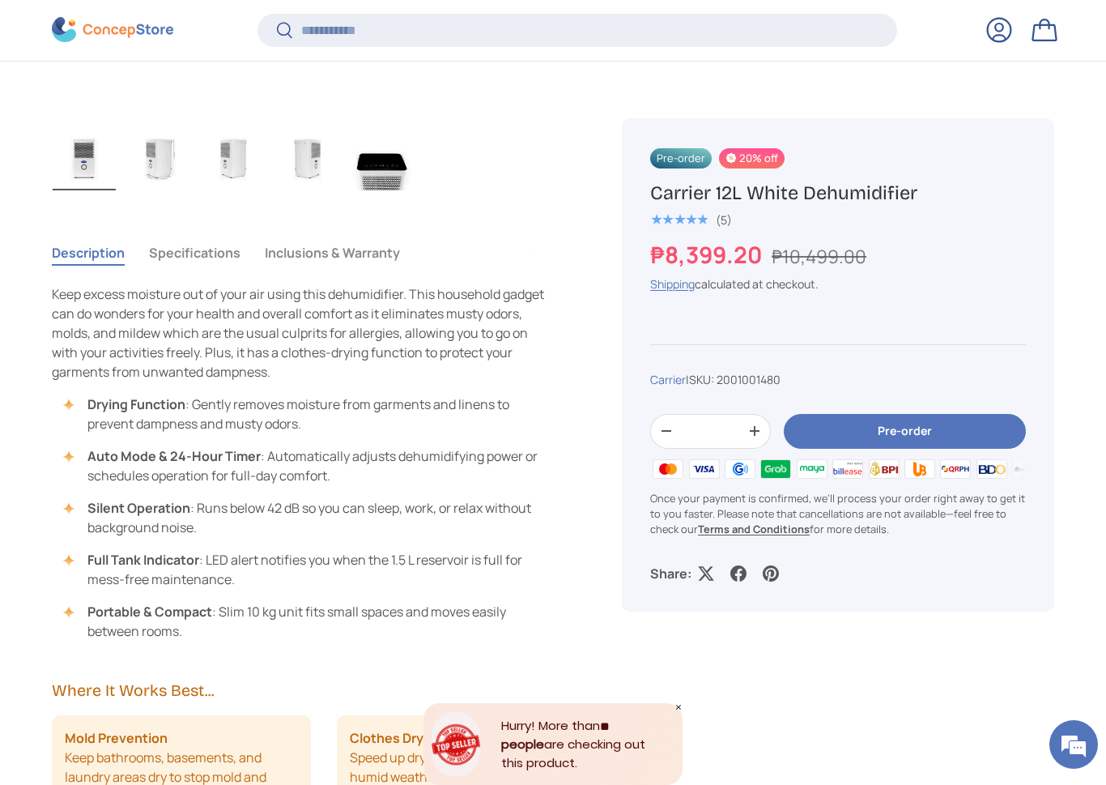
click at [205, 261] on button "Specifications" at bounding box center [195, 252] width 92 height 37
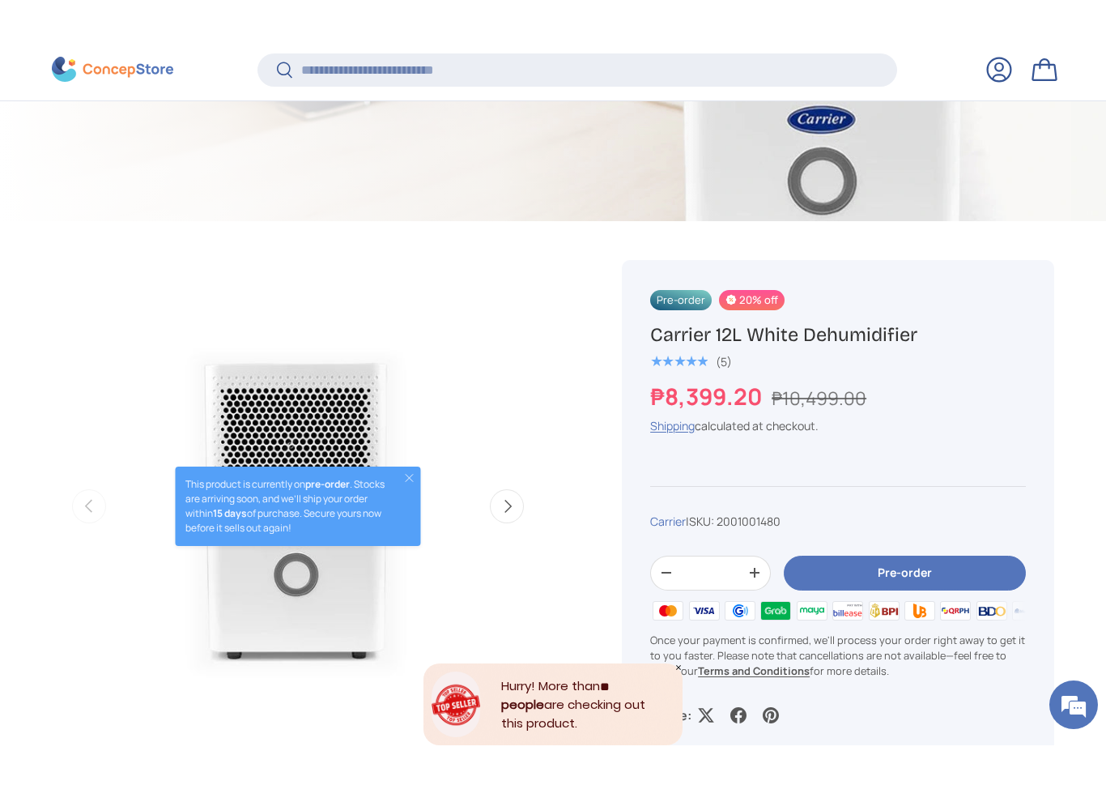
scroll to position [475, 0]
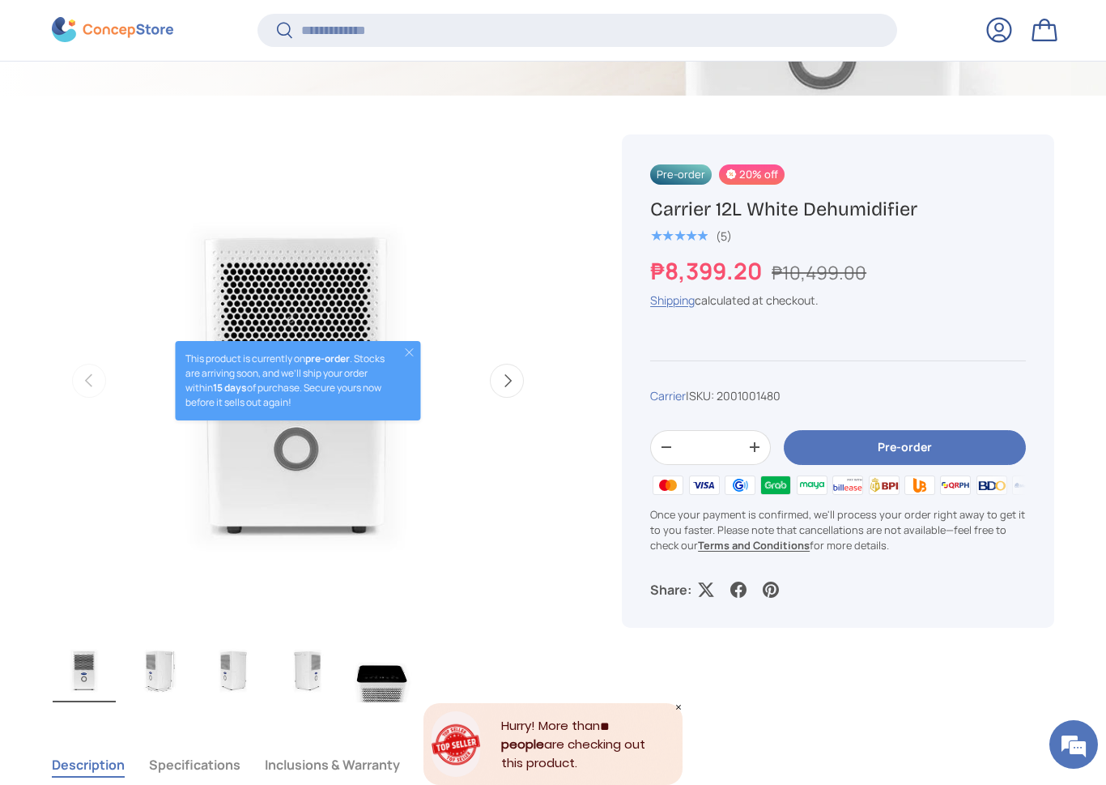
click at [903, 445] on button "Pre-order" at bounding box center [905, 447] width 242 height 35
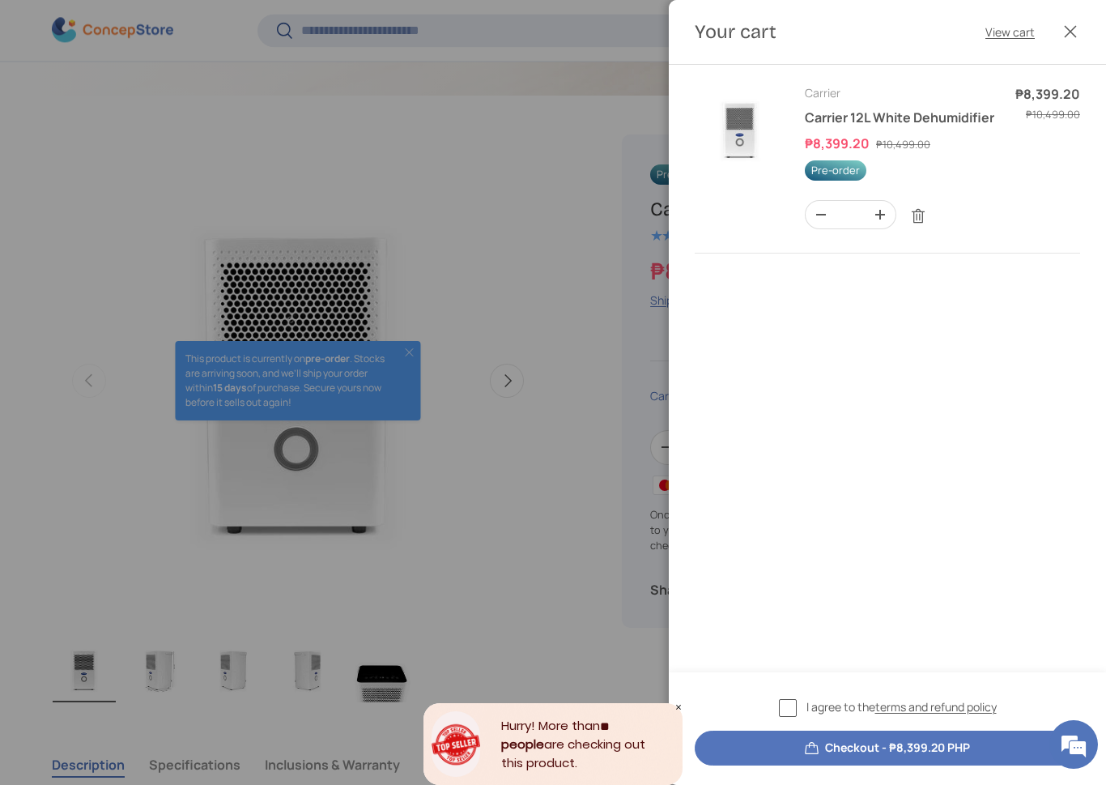
scroll to position [0, 0]
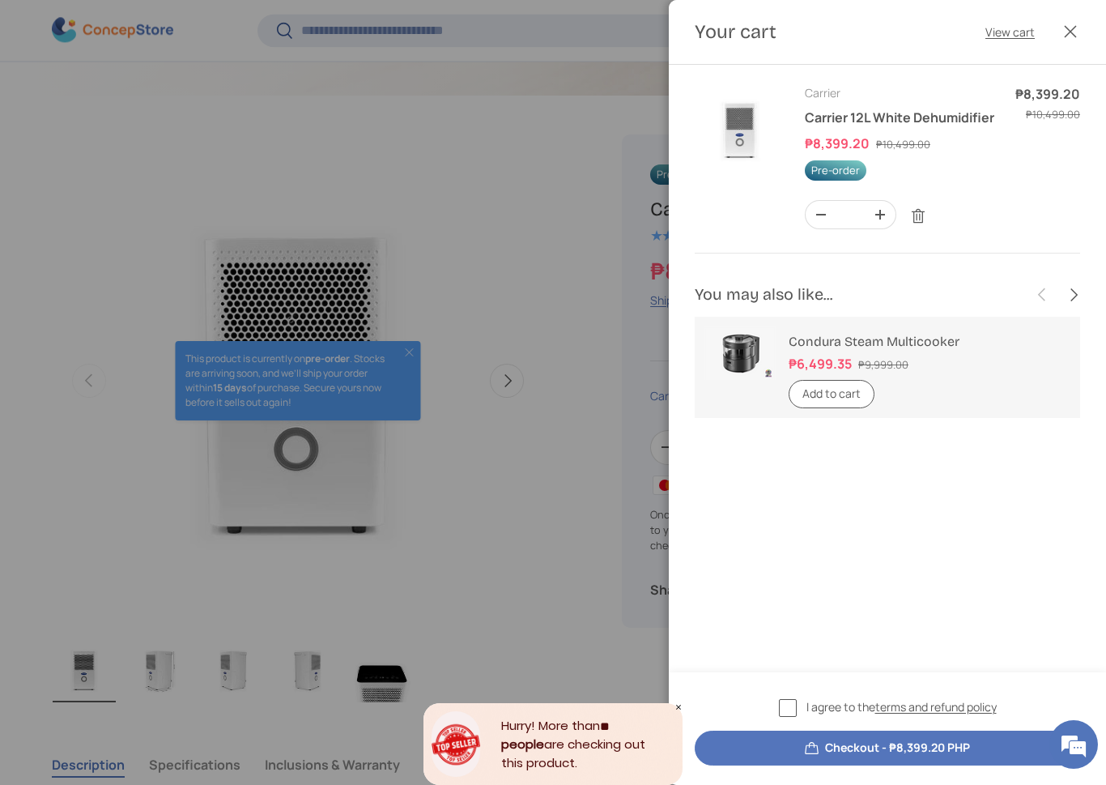
click at [787, 705] on label "I agree to the terms and refund policy" at bounding box center [888, 707] width 218 height 19
click at [886, 705] on button "Checkout - ₱8,399.20 PHP" at bounding box center [888, 748] width 386 height 35
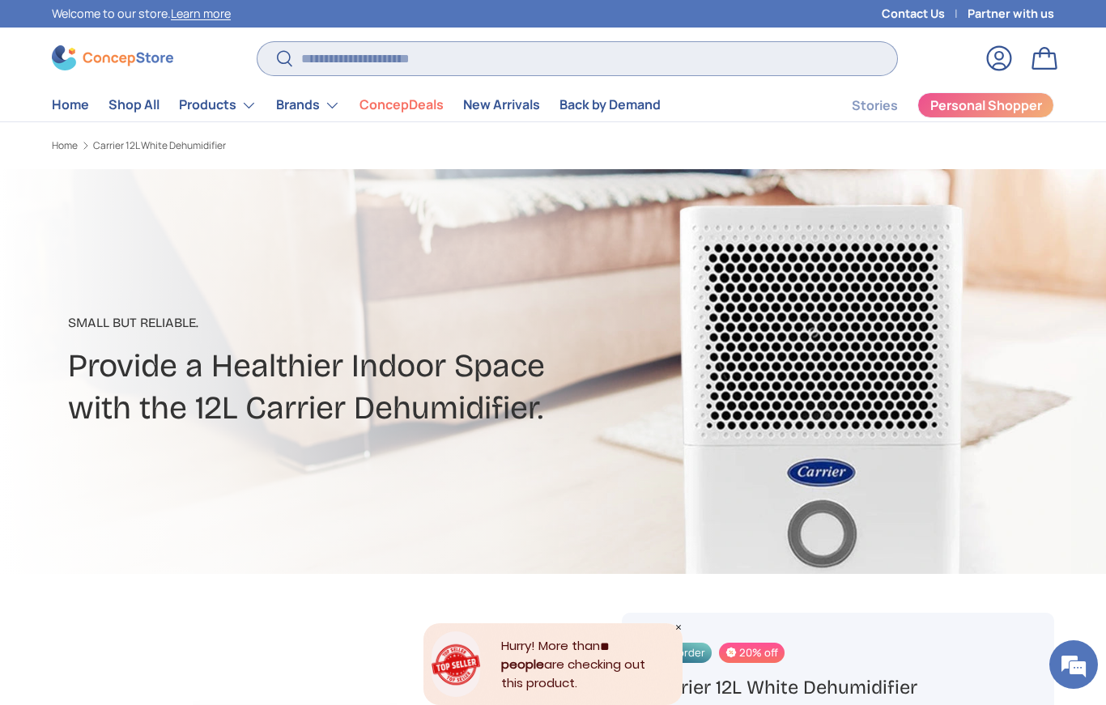
click at [448, 59] on input "Search" at bounding box center [578, 58] width 640 height 33
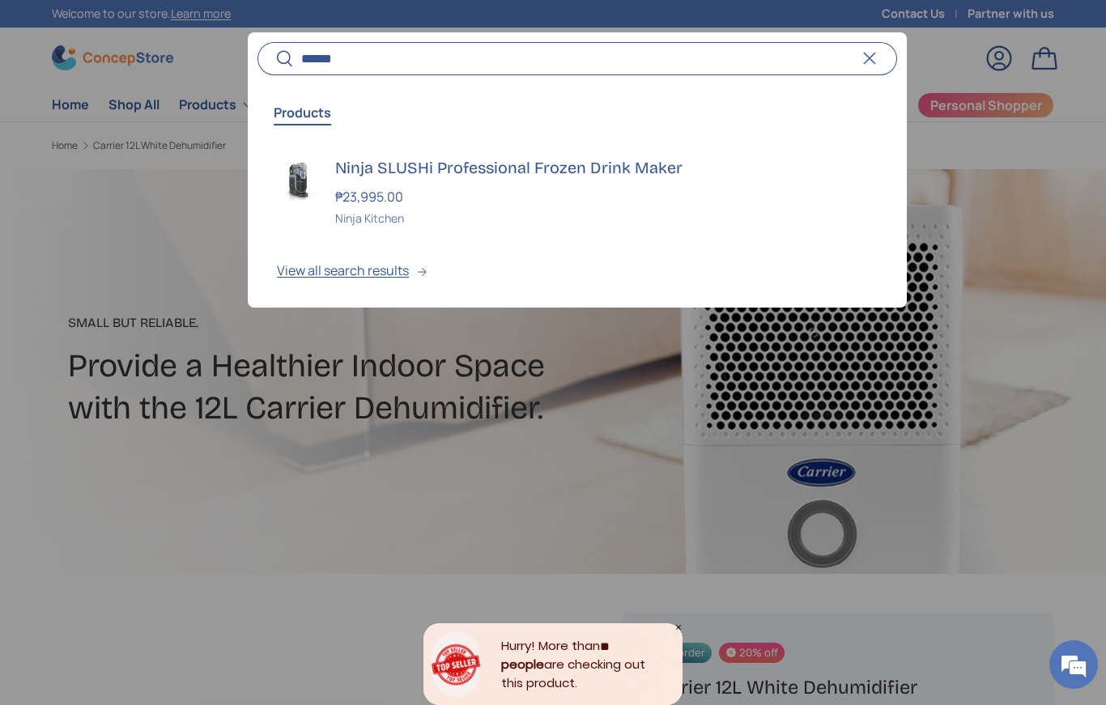
type input "******"
click at [437, 175] on h3 "Ninja SLUSHi Professional Frozen Drink Maker" at bounding box center [606, 168] width 543 height 23
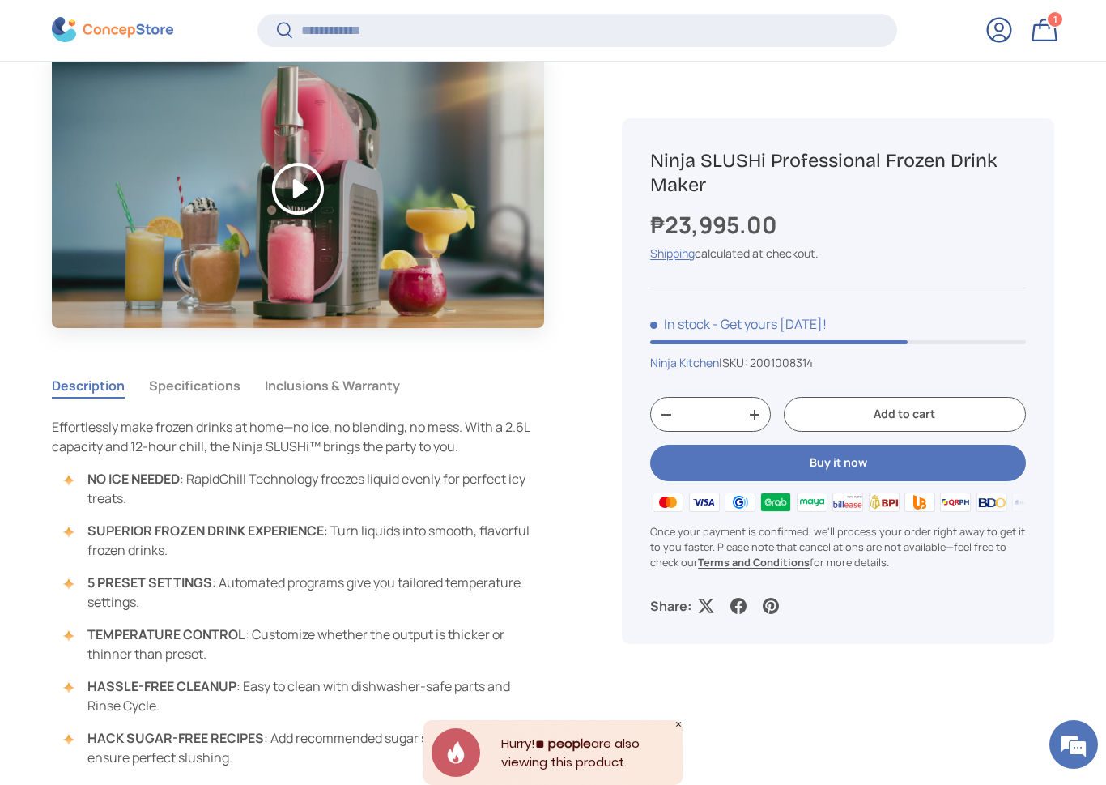
scroll to position [1270, 0]
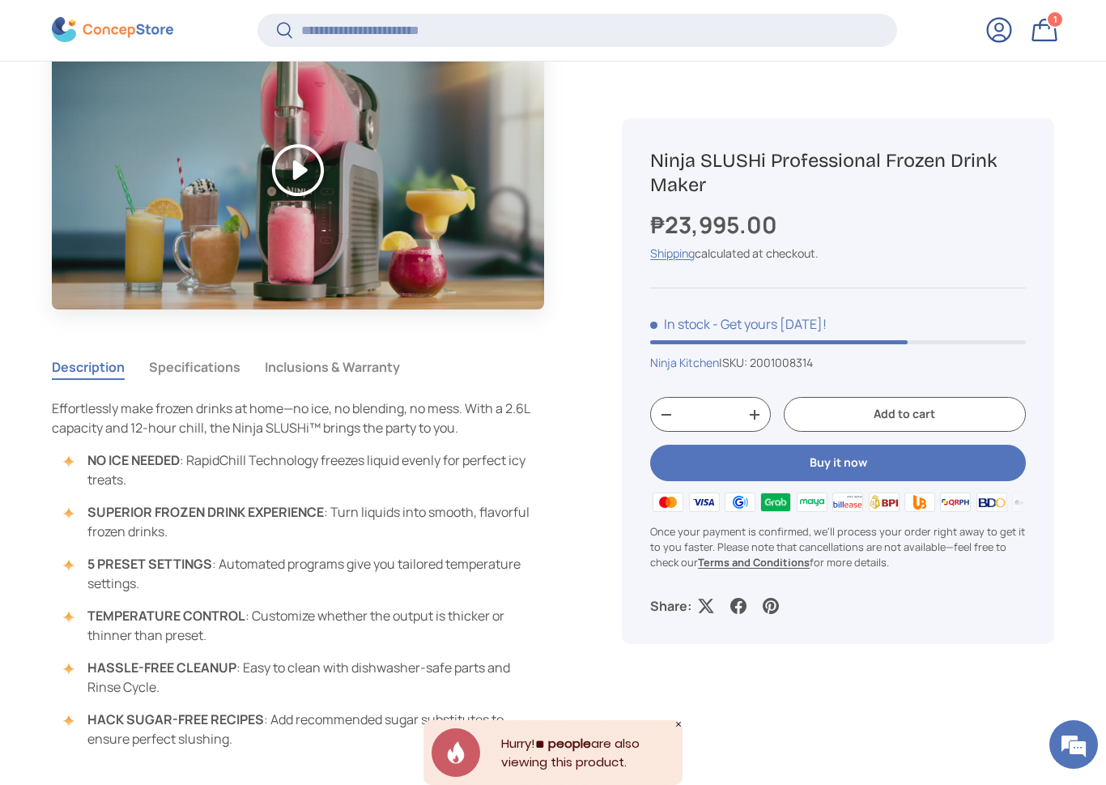
click at [854, 464] on button "Buy it now" at bounding box center [838, 463] width 376 height 36
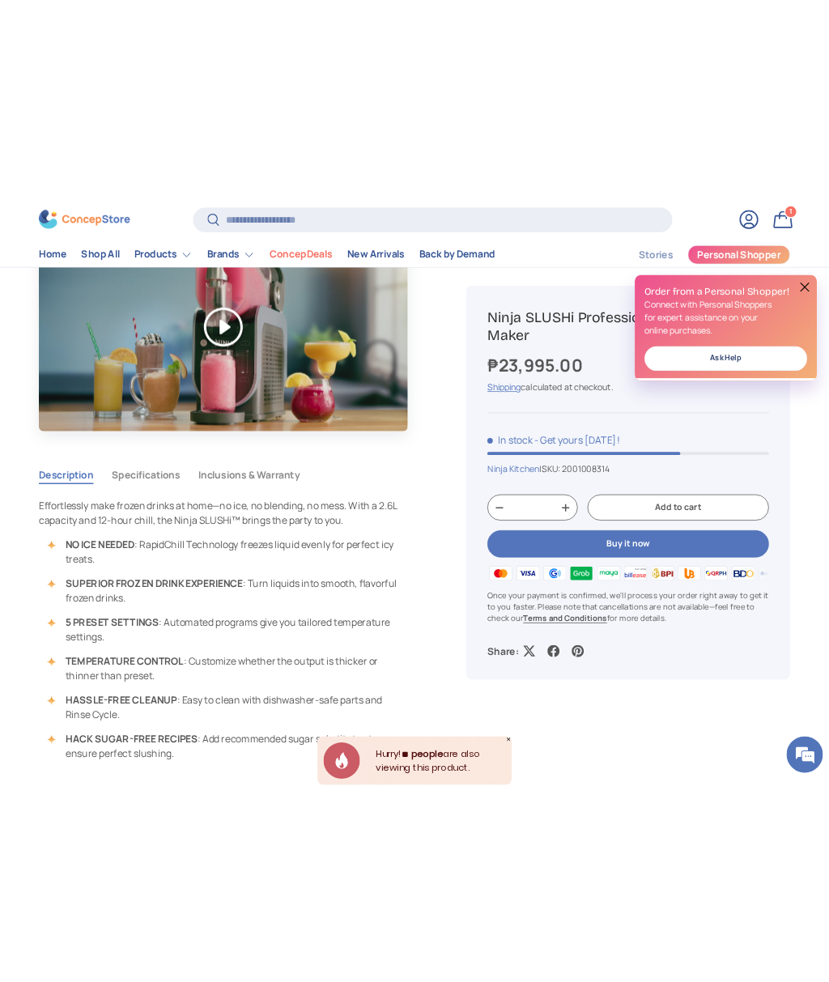
scroll to position [1092, 0]
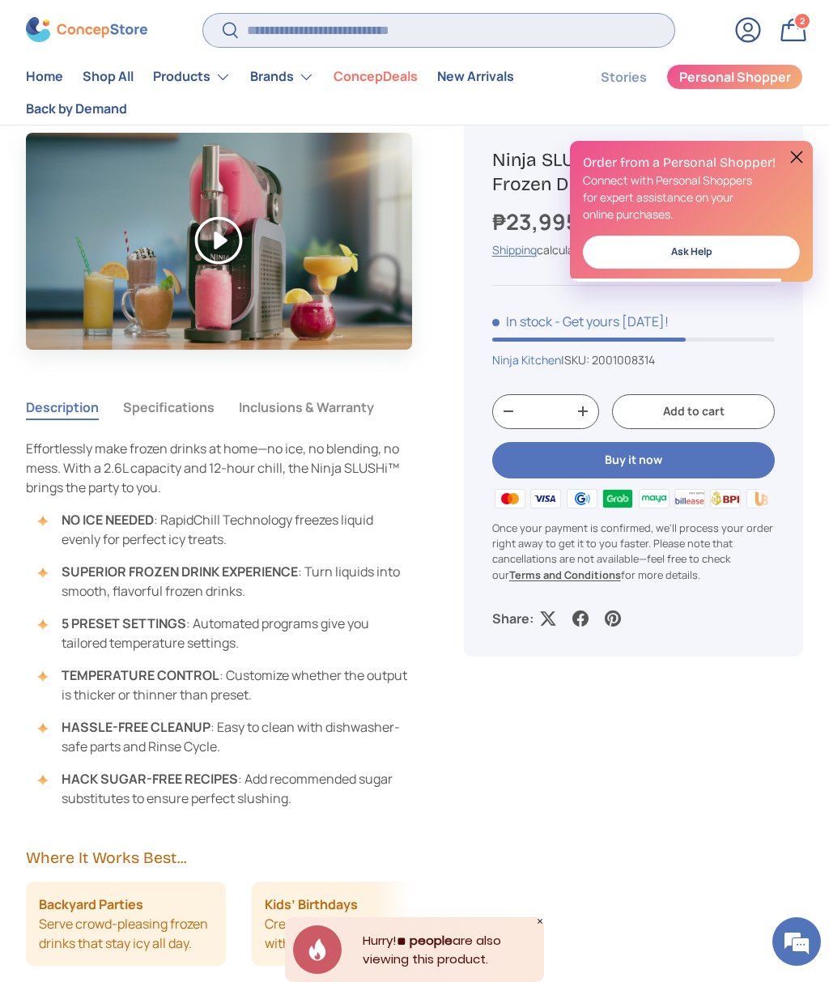
click at [394, 45] on input "Search" at bounding box center [438, 30] width 471 height 33
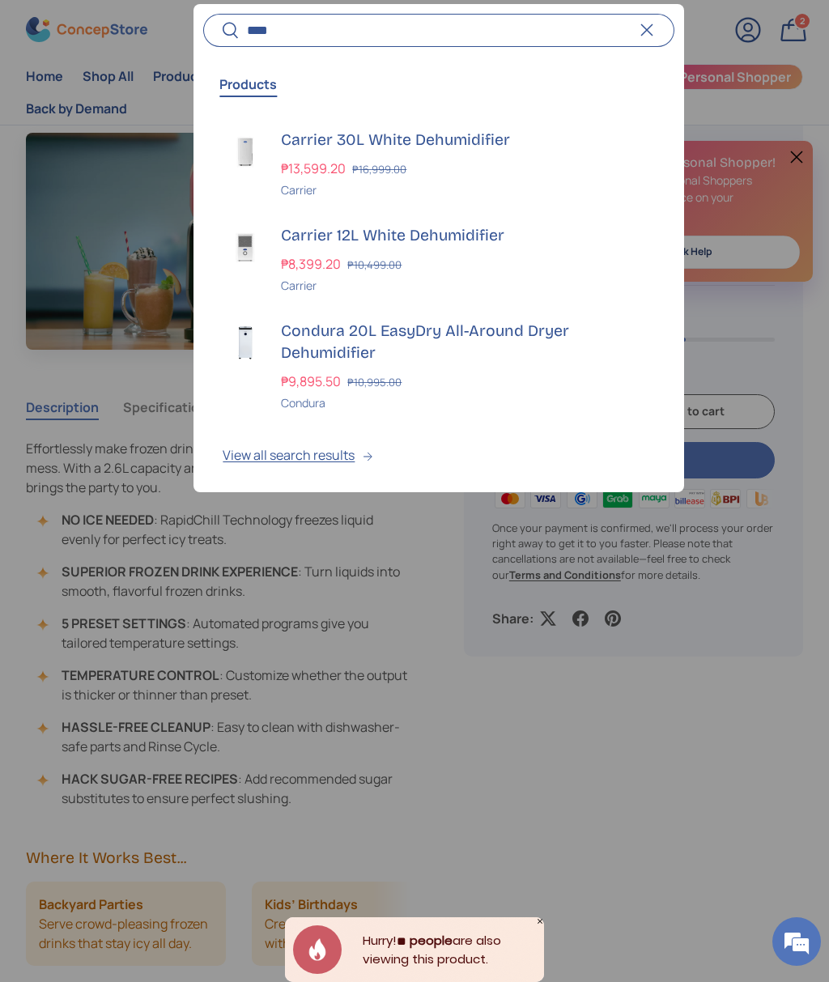
scroll to position [0, 0]
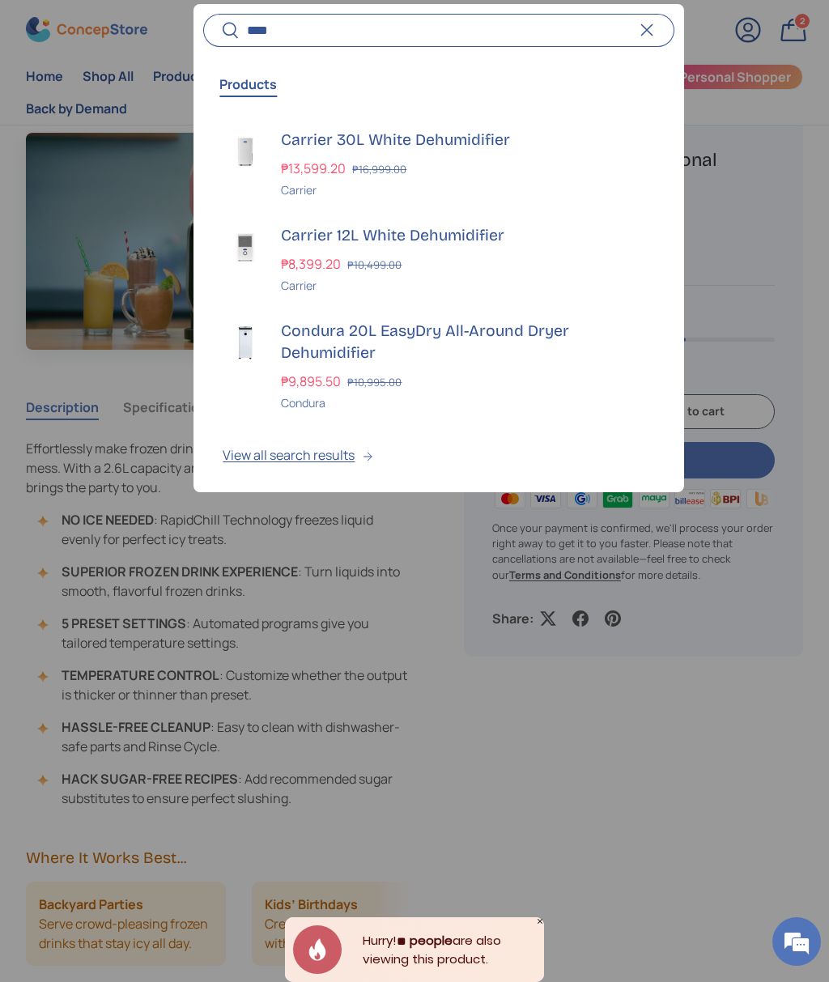
type input "****"
click at [454, 141] on h3 "Carrier 30L White Dehumidifier" at bounding box center [467, 140] width 373 height 22
click at [441, 334] on h3 "Condura 20L EasyDry All-Around Dryer Dehumidifier" at bounding box center [467, 342] width 373 height 45
click at [365, 143] on h3 "Carrier 30L White Dehumidifier" at bounding box center [467, 140] width 373 height 22
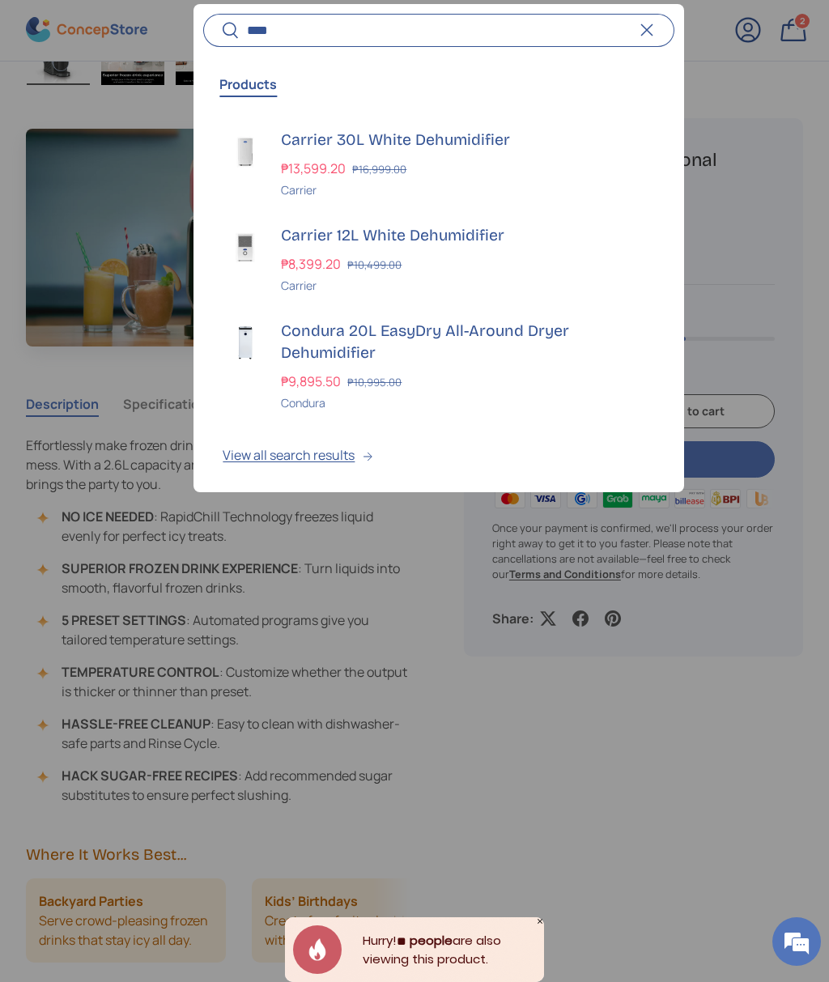
click at [385, 141] on h3 "Carrier 30L White Dehumidifier" at bounding box center [467, 140] width 373 height 22
click at [374, 337] on h3 "Condura 20L EasyDry All-Around Dryer Dehumidifier" at bounding box center [467, 342] width 373 height 45
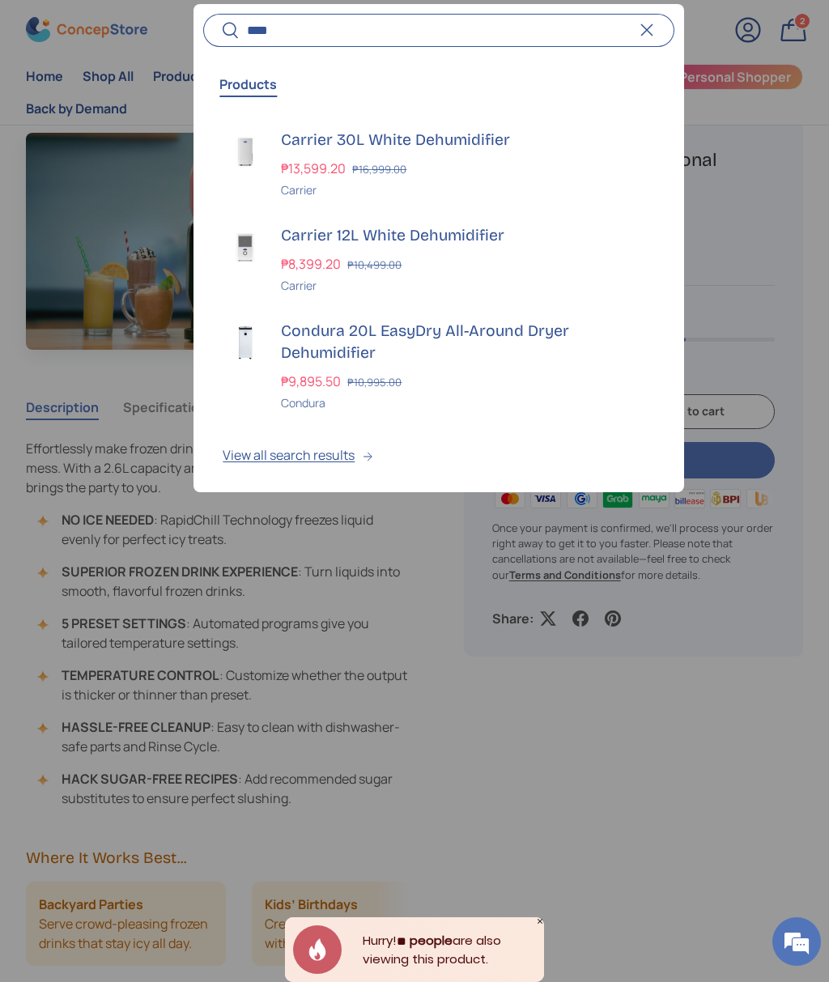
click at [402, 138] on h3 "Carrier 30L White Dehumidifier" at bounding box center [467, 140] width 373 height 22
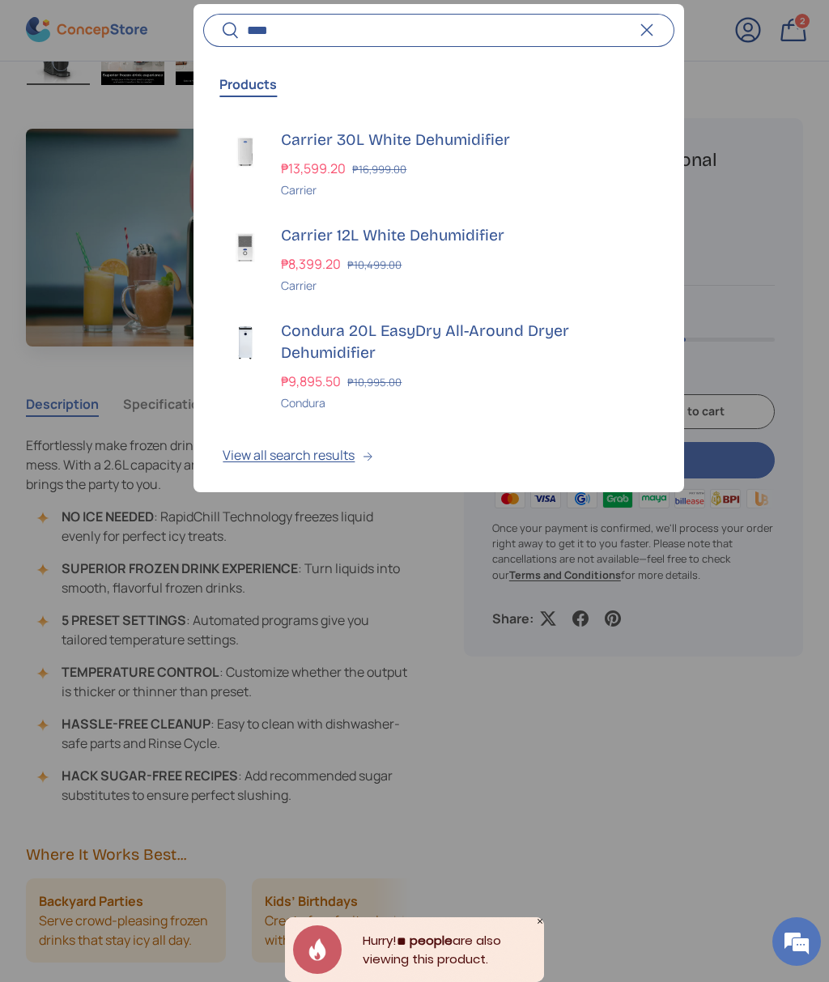
click at [381, 238] on h3 "Carrier 12L White Dehumidifier" at bounding box center [467, 235] width 373 height 22
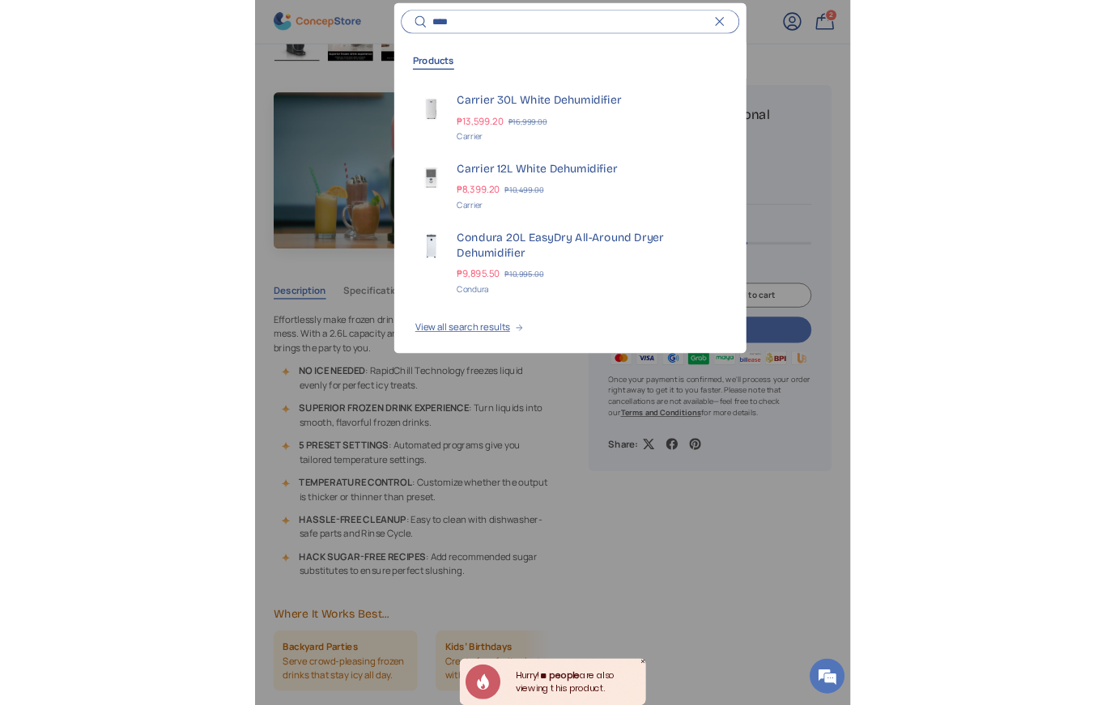
scroll to position [1407, 0]
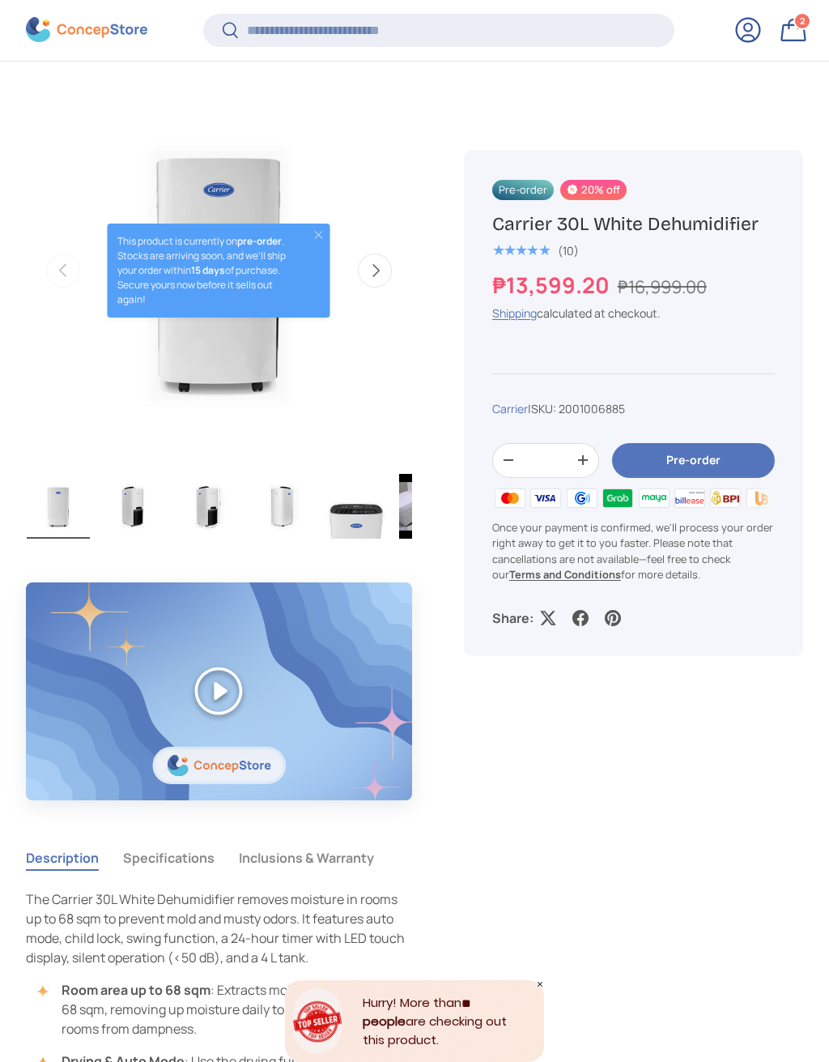
scroll to position [648, 0]
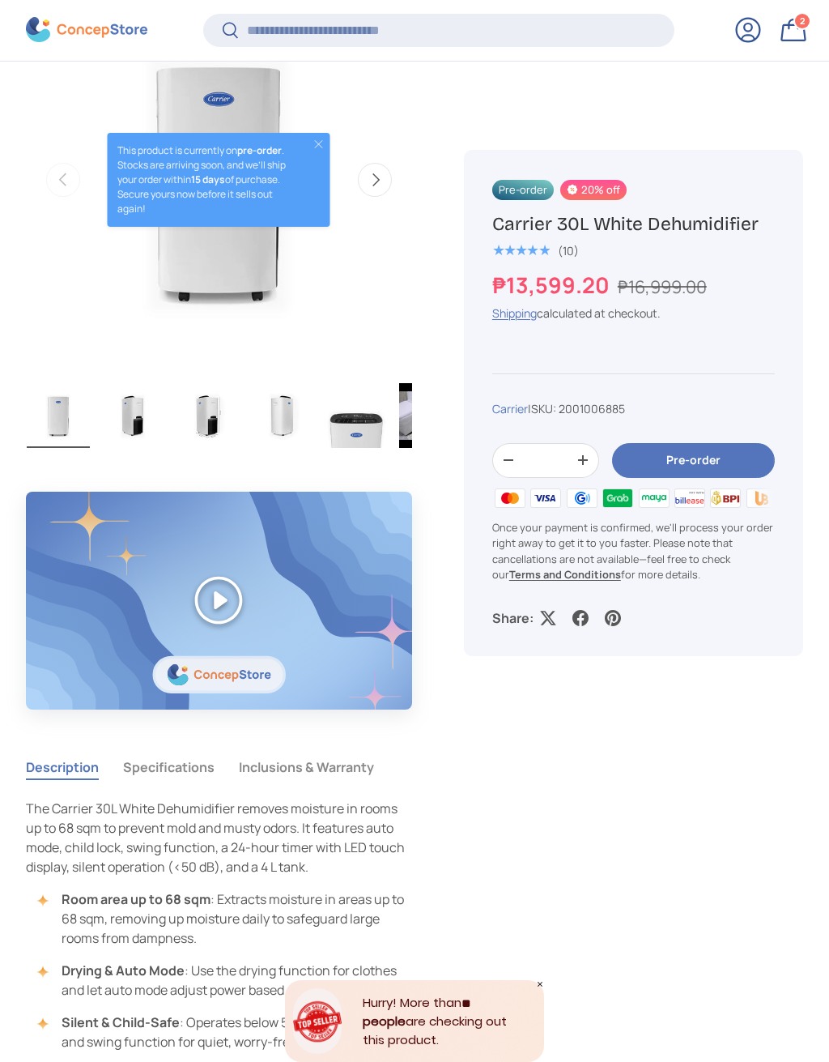
click at [173, 782] on button "Specifications" at bounding box center [169, 766] width 92 height 37
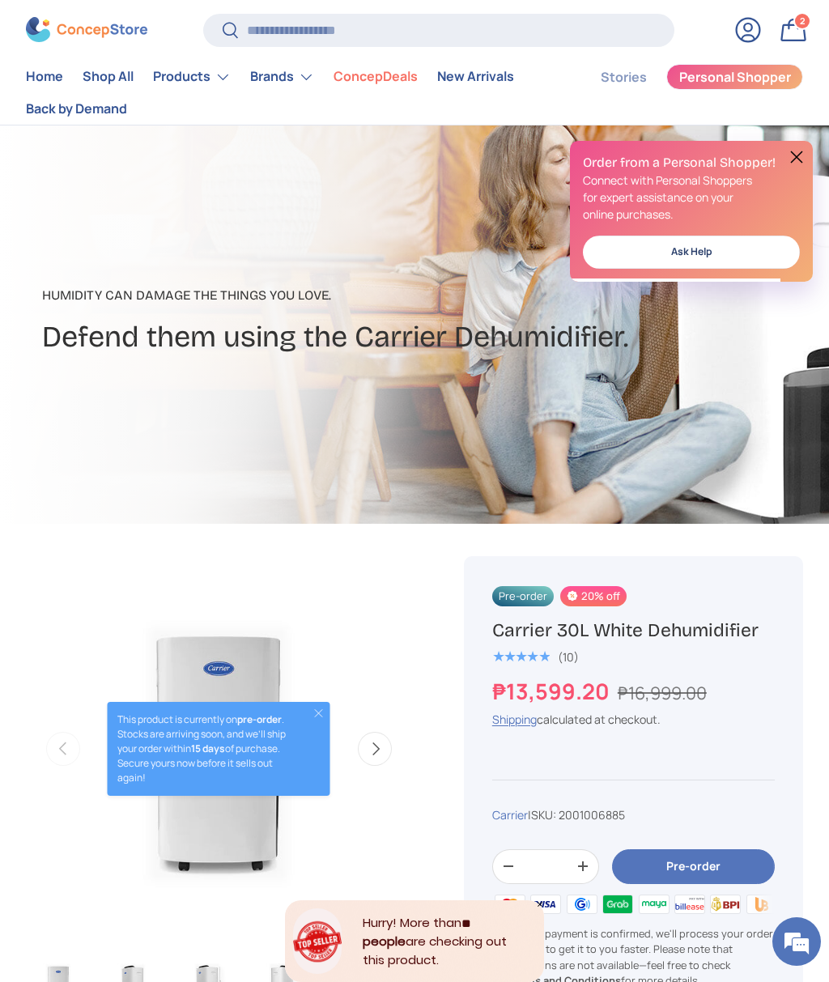
scroll to position [69, 0]
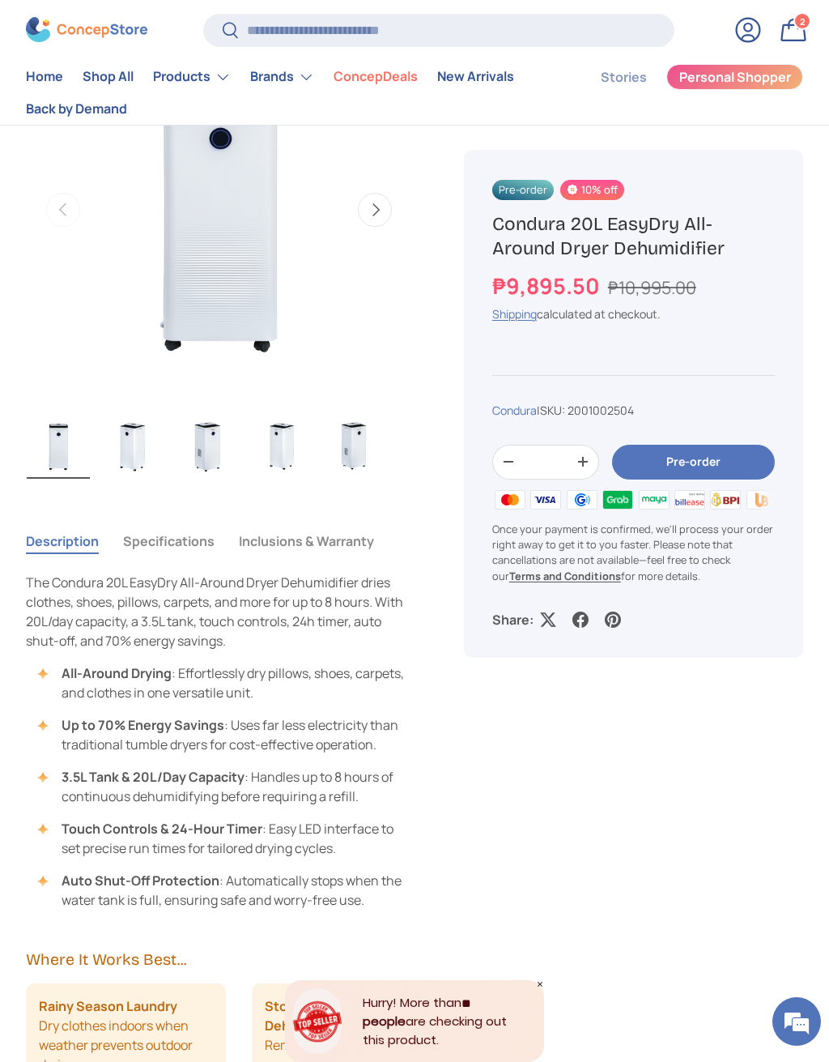
scroll to position [740, 0]
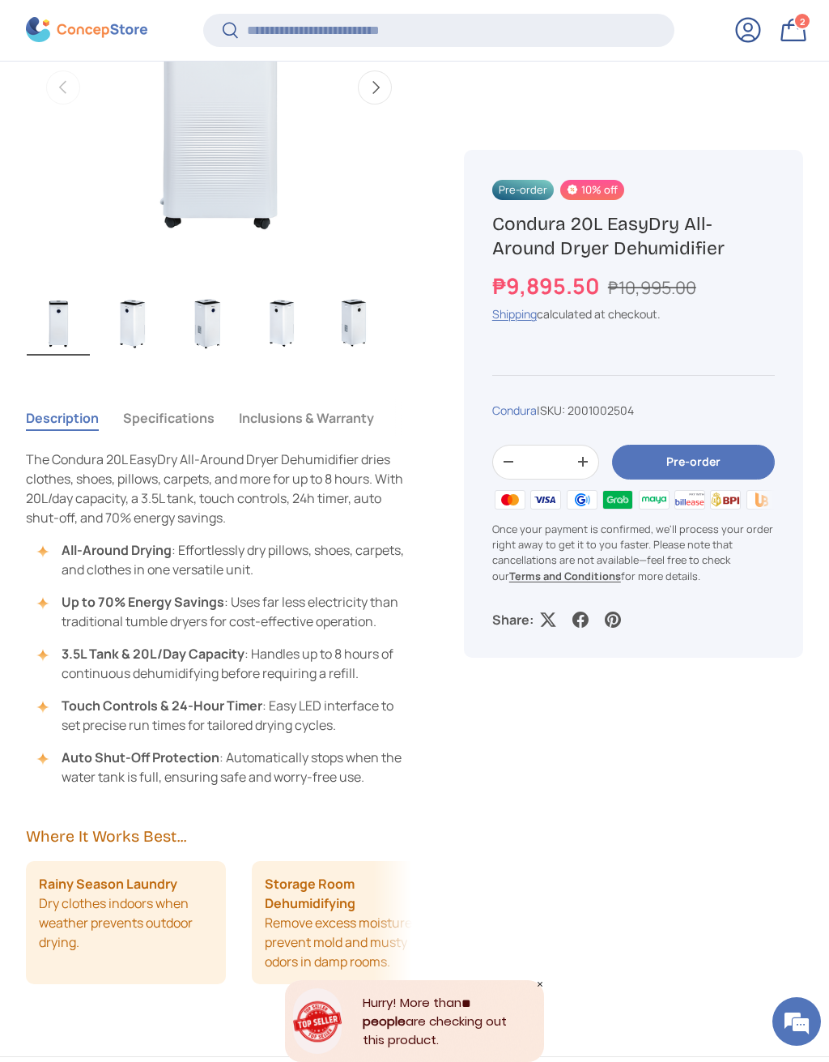
click at [180, 419] on button "Specifications" at bounding box center [169, 417] width 92 height 37
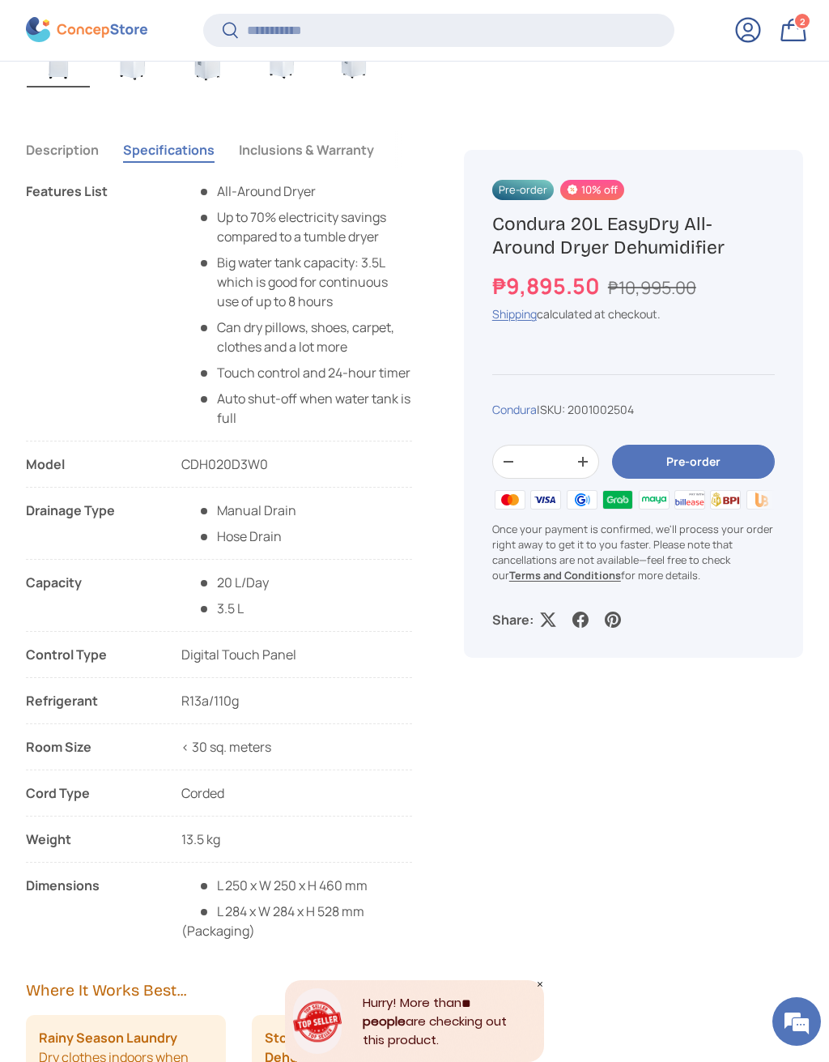
scroll to position [1065, 0]
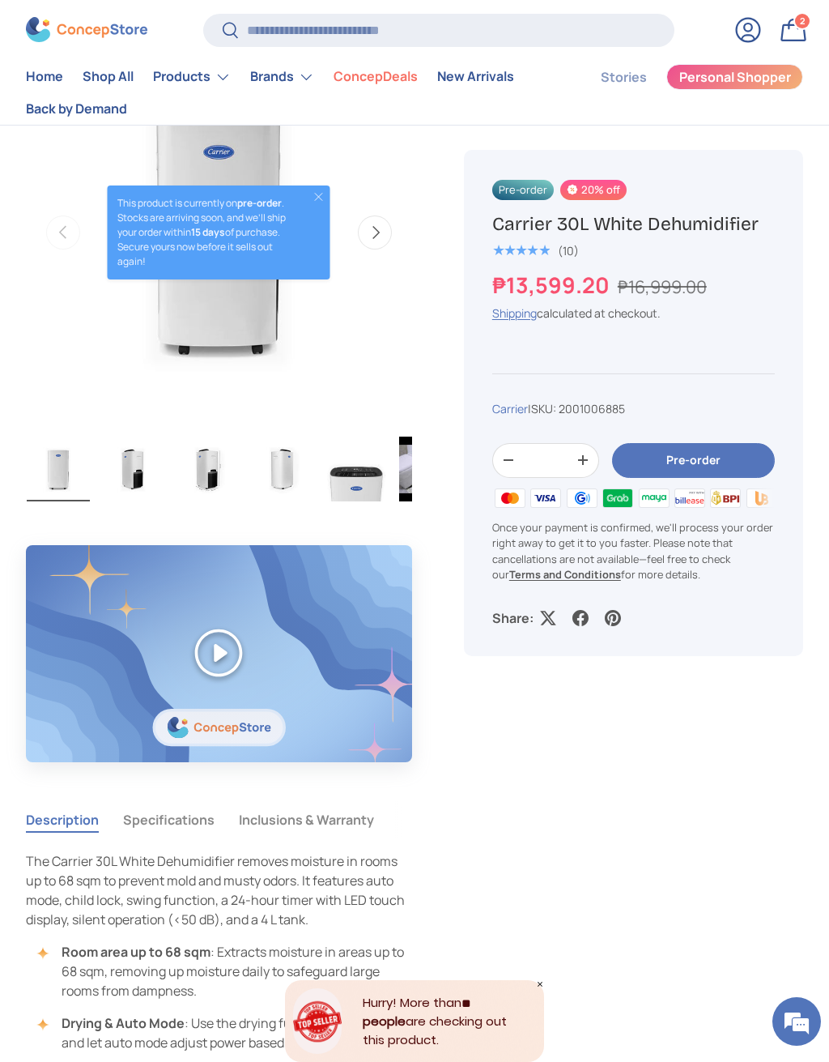
scroll to position [678, 0]
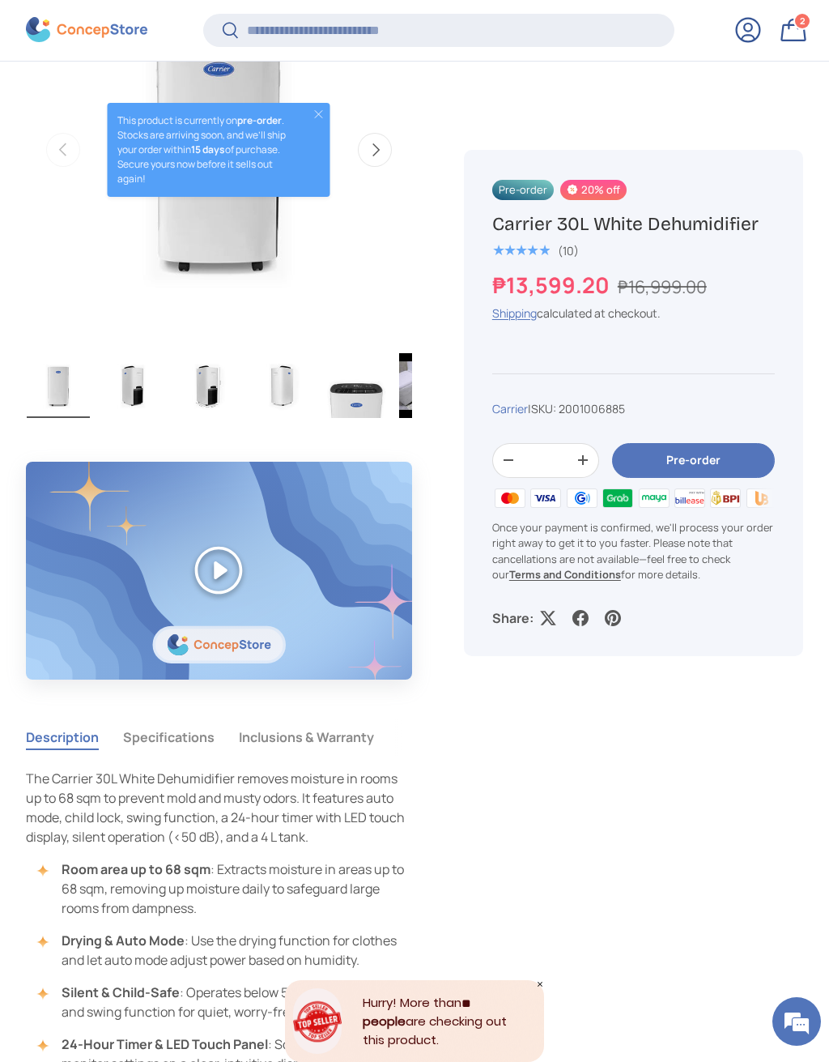
click at [183, 735] on button "Specifications" at bounding box center [169, 736] width 92 height 37
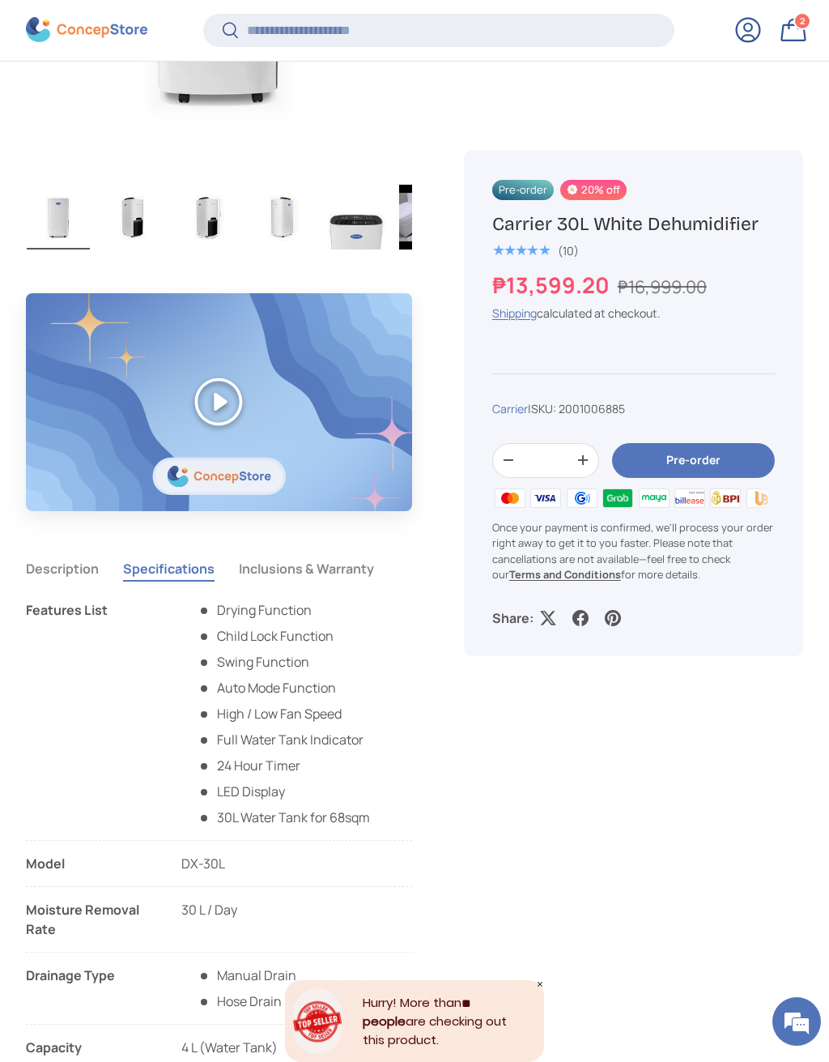
scroll to position [1140, 0]
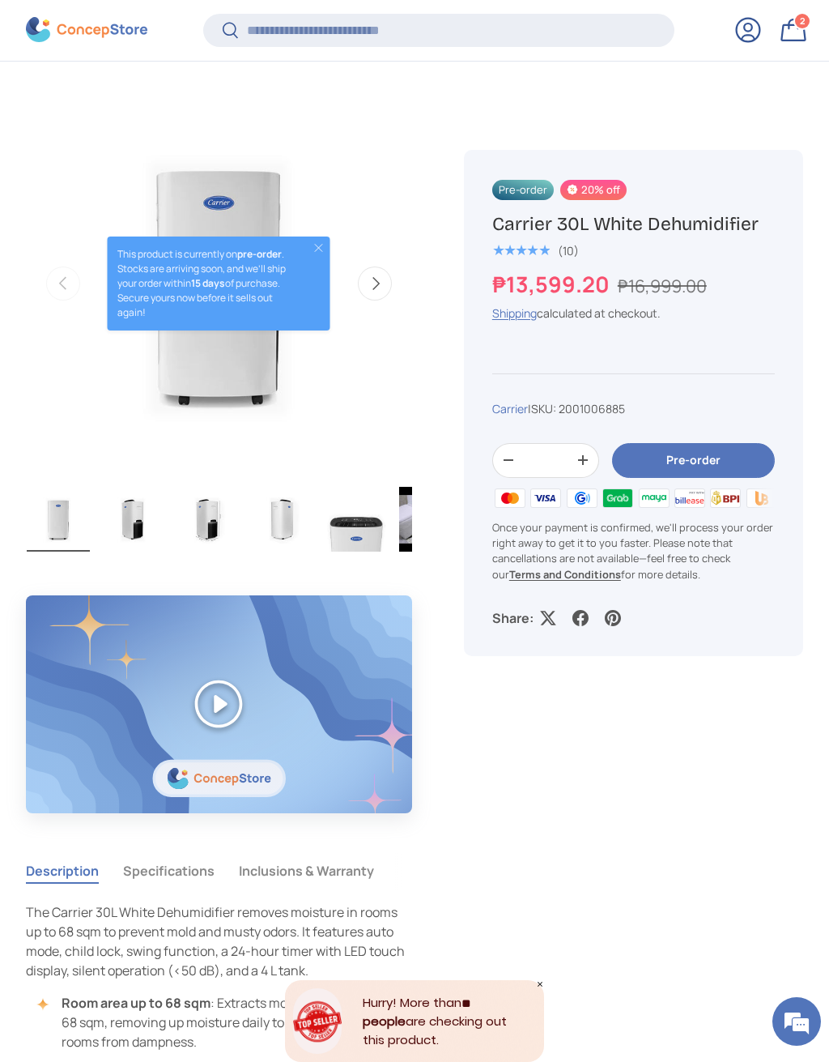
click at [179, 871] on button "Specifications" at bounding box center [169, 870] width 92 height 37
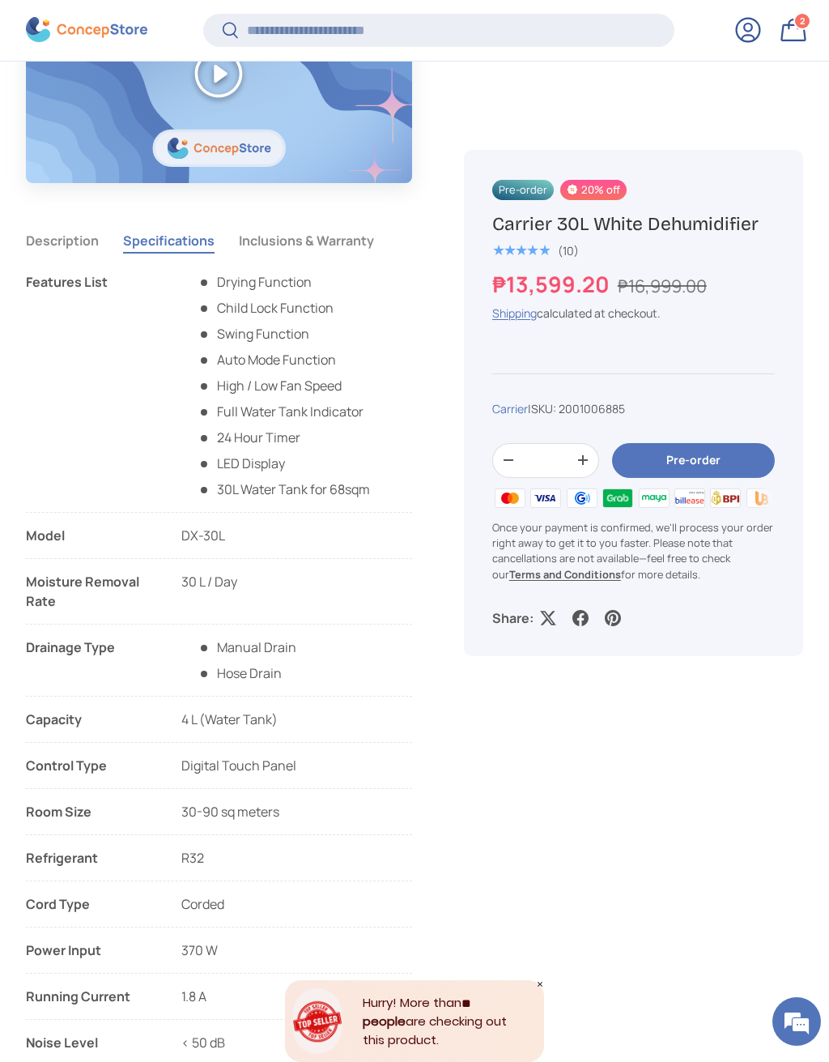
scroll to position [1197, 0]
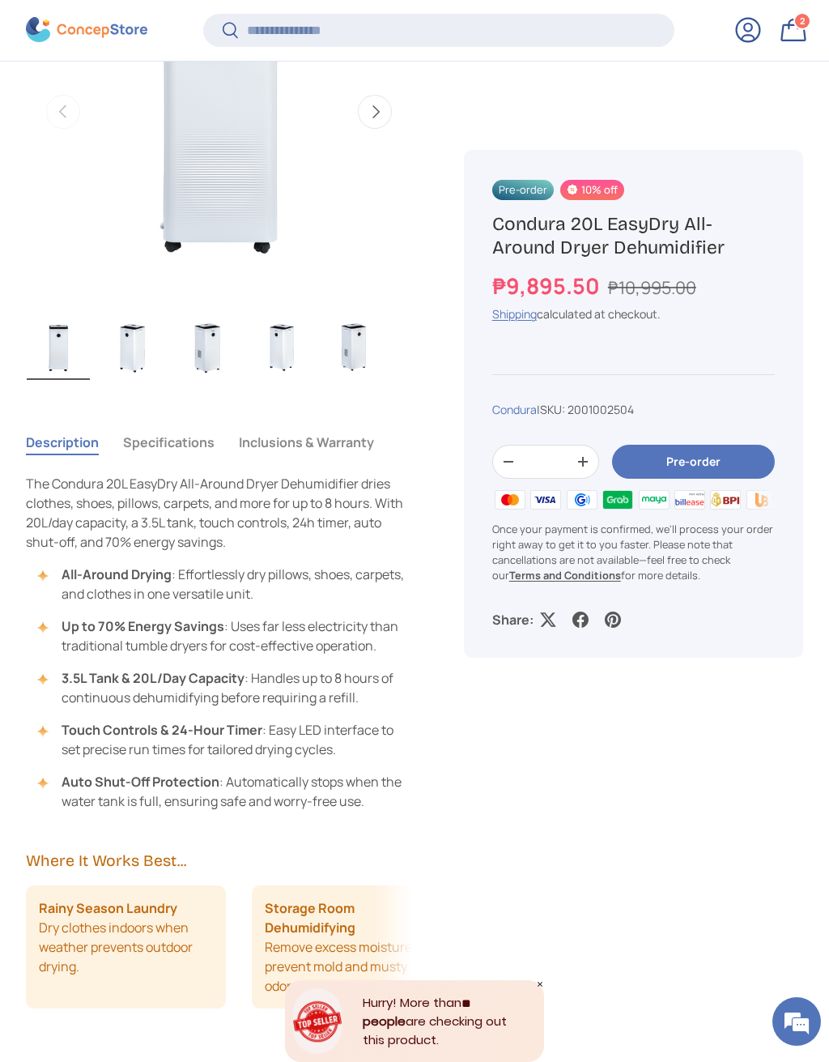
scroll to position [769, 0]
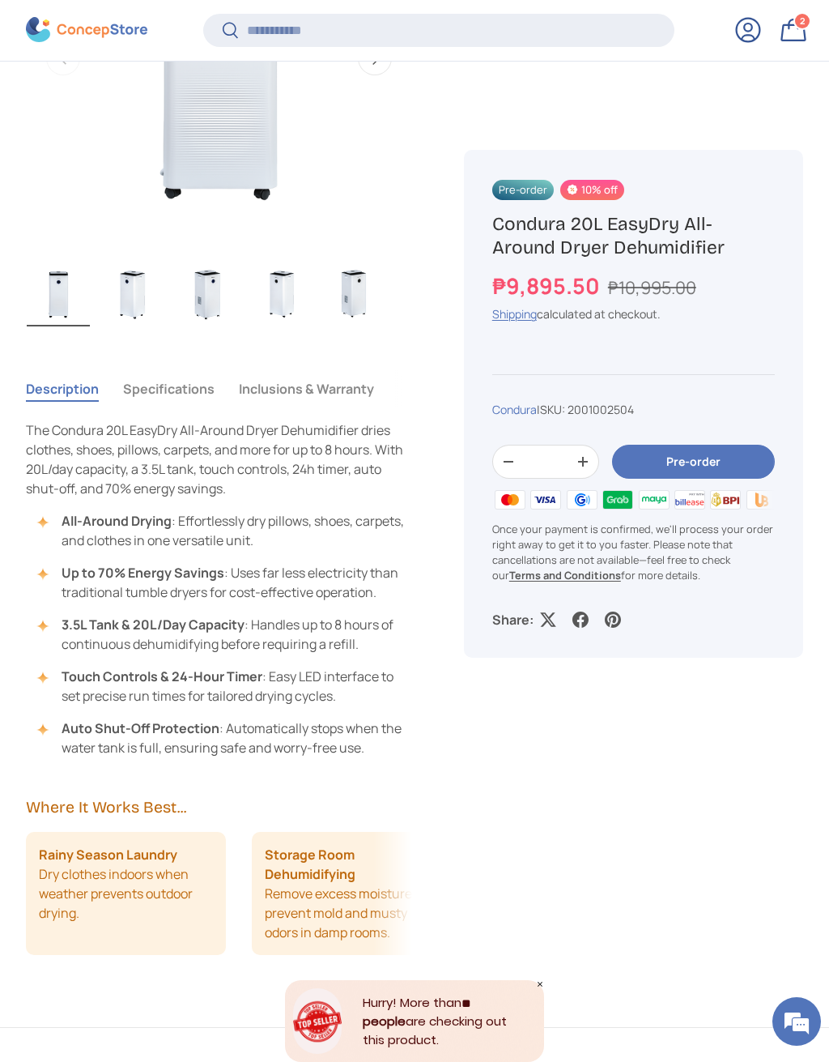
click at [150, 388] on button "Specifications" at bounding box center [169, 388] width 92 height 37
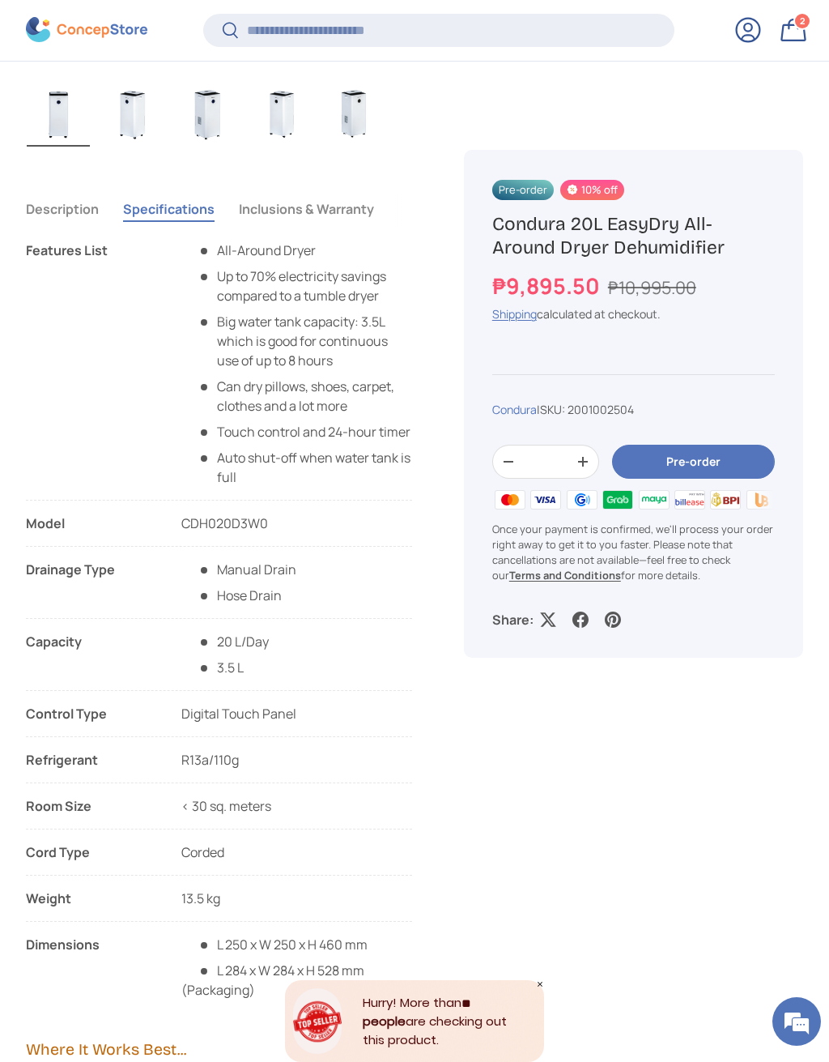
scroll to position [957, 0]
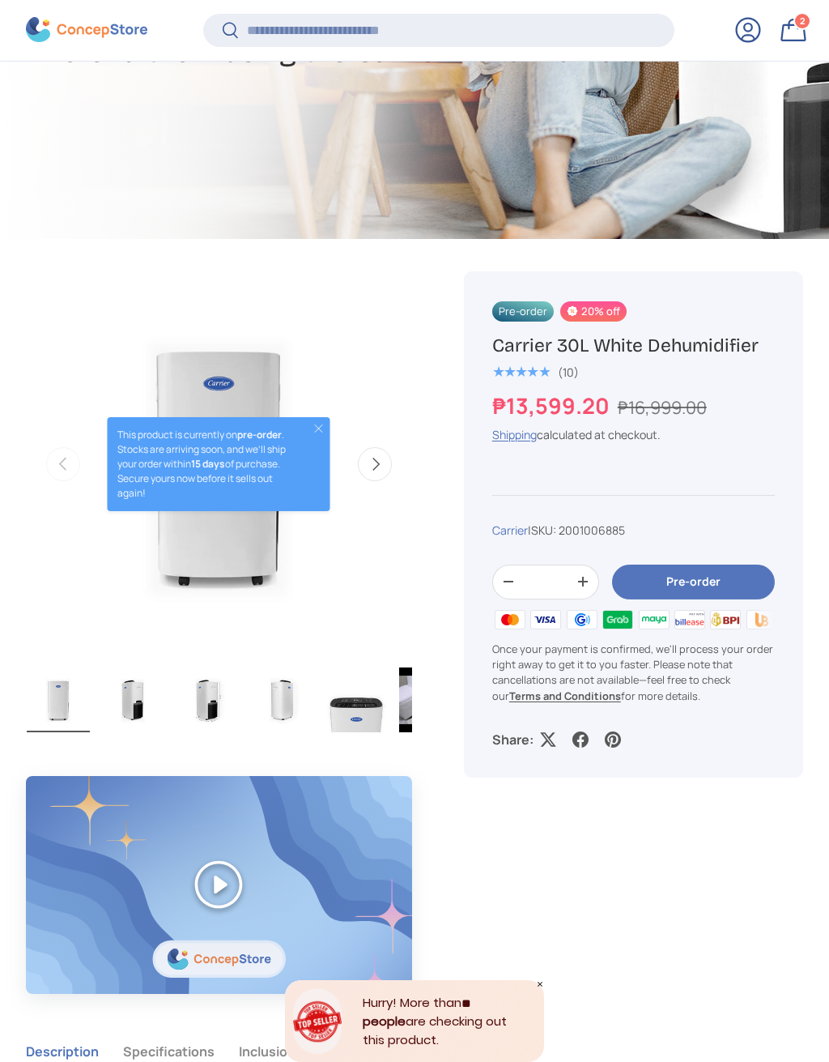
scroll to position [507, 0]
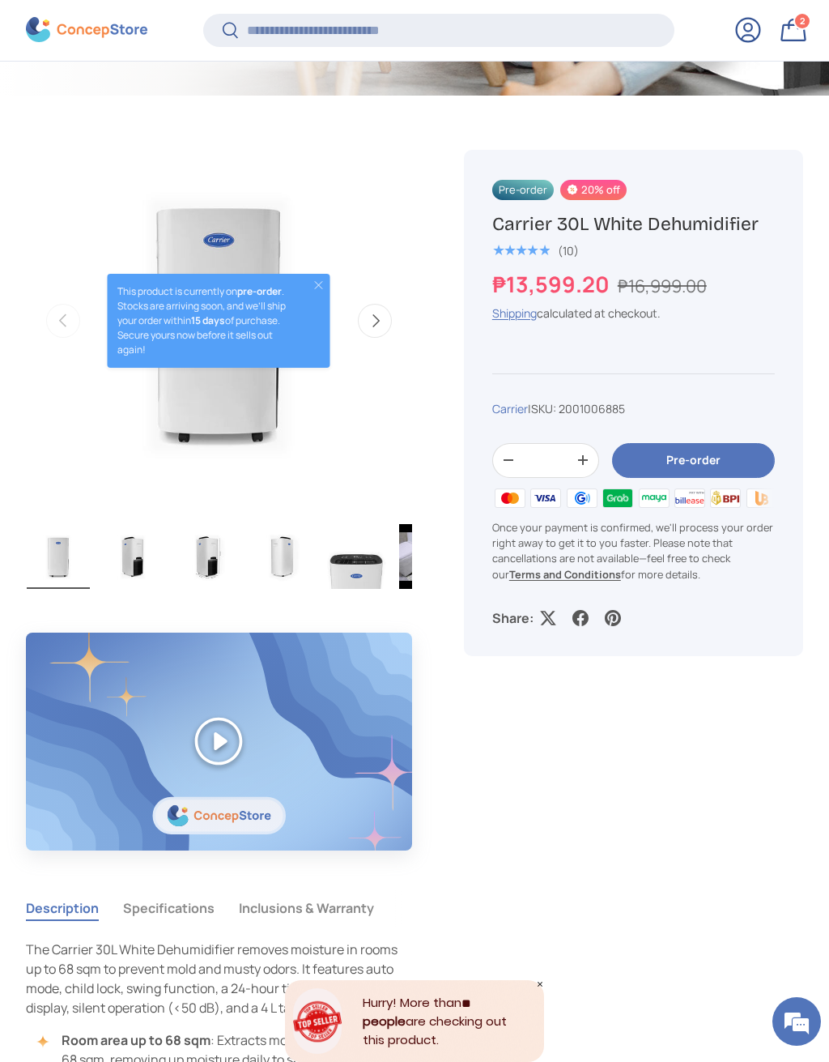
click at [194, 914] on button "Specifications" at bounding box center [169, 907] width 92 height 37
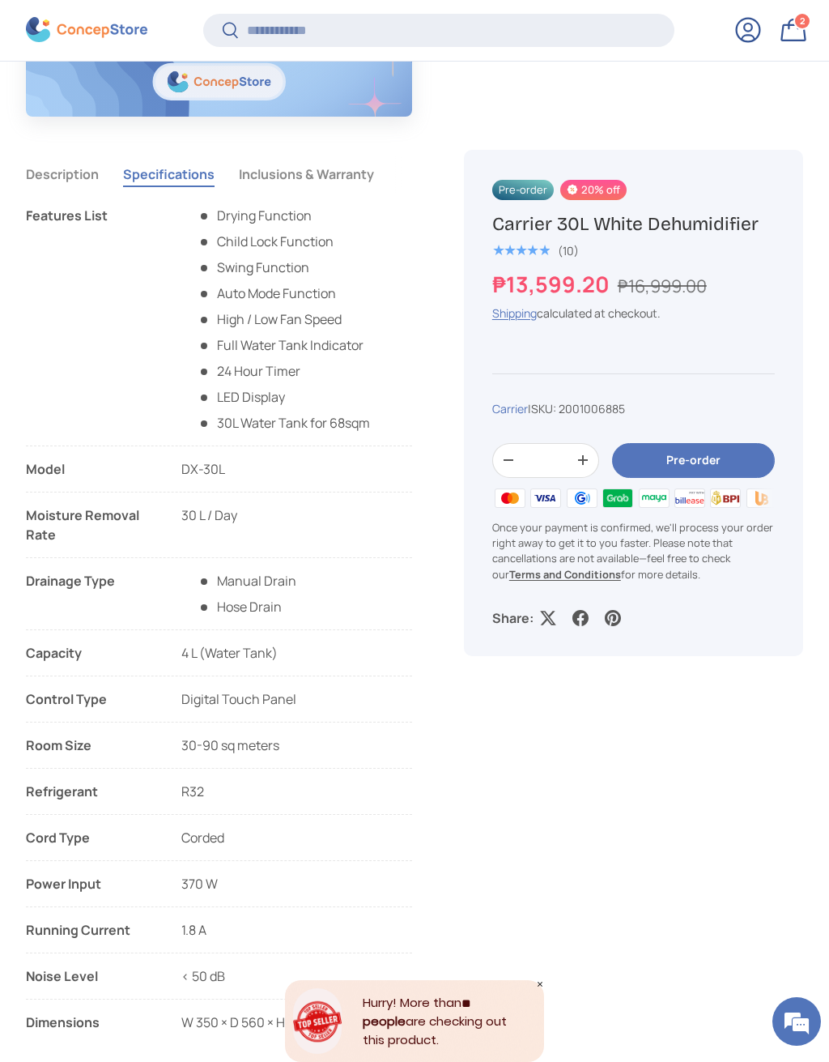
scroll to position [1272, 0]
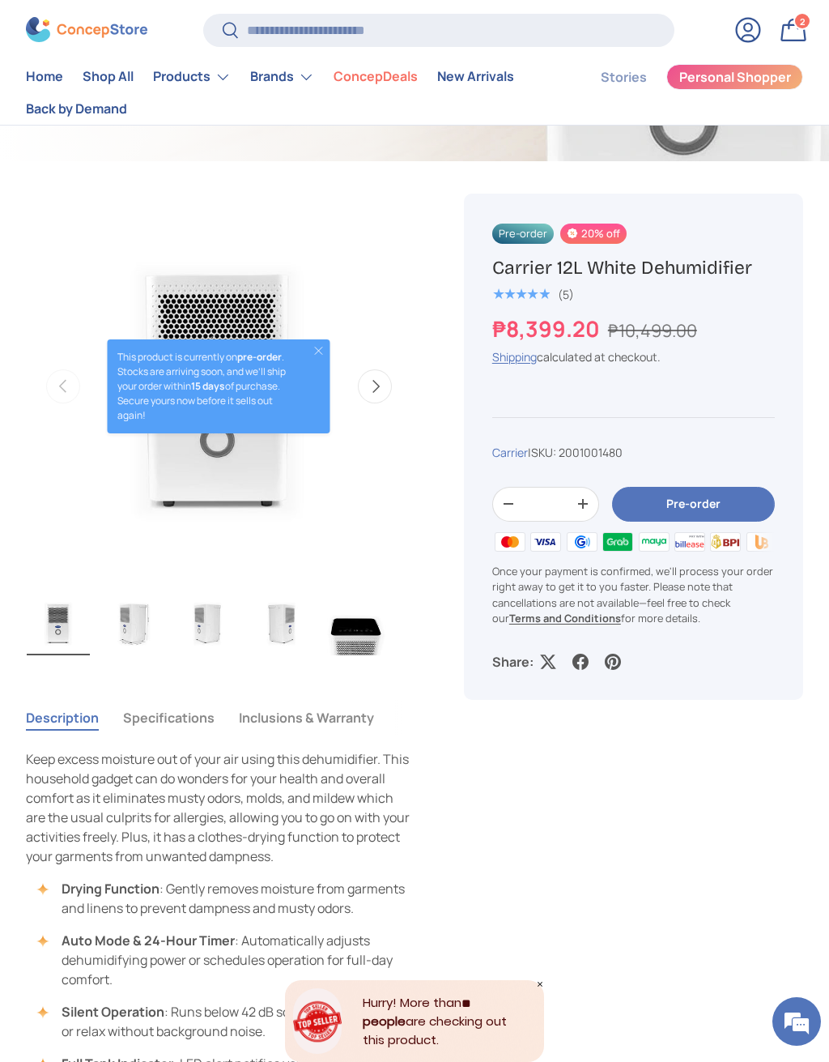
scroll to position [633, 0]
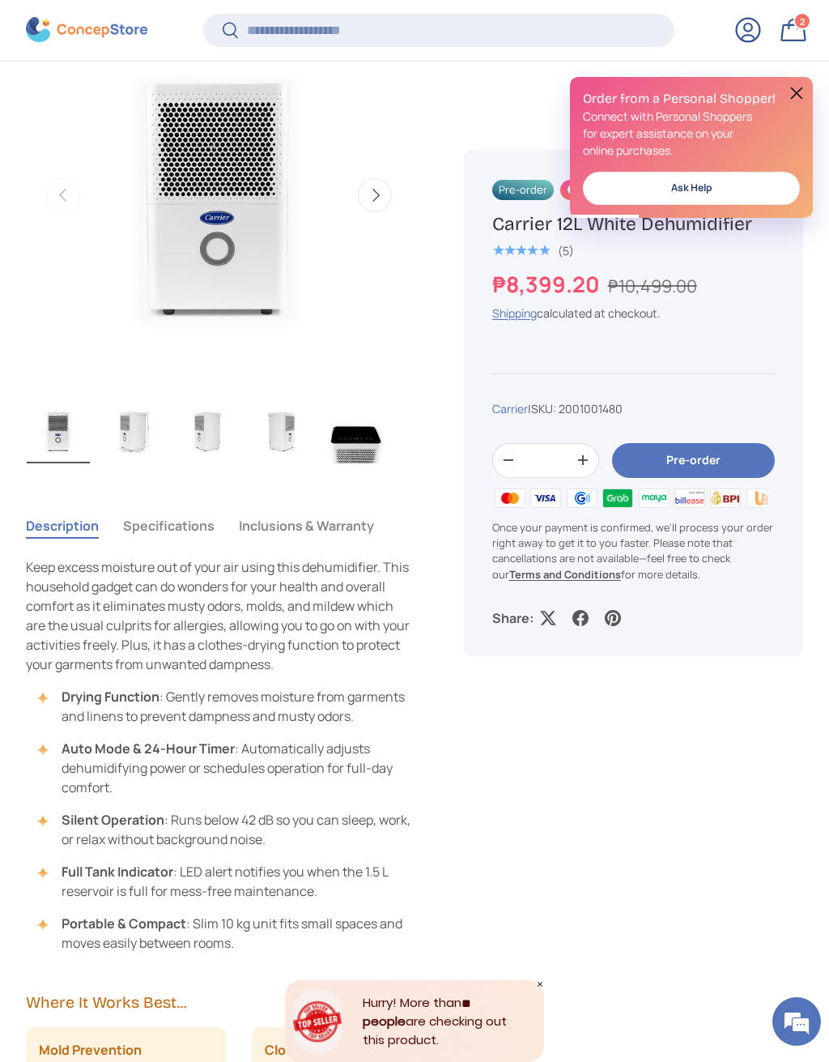
click at [156, 521] on button "Specifications" at bounding box center [169, 525] width 92 height 37
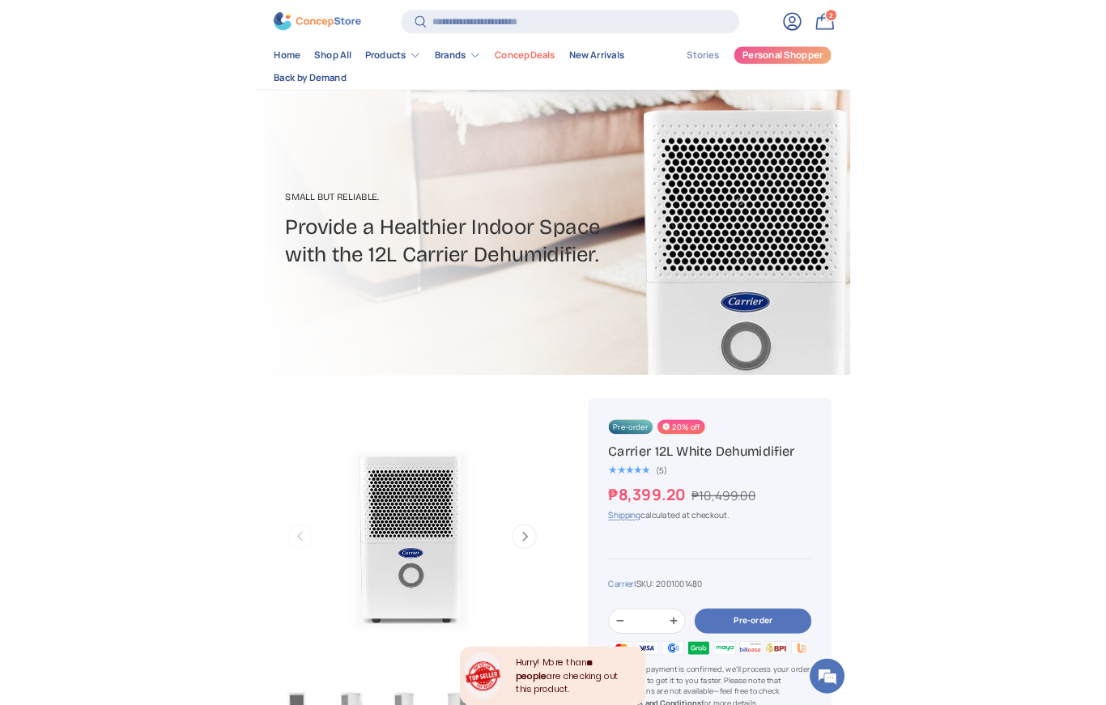
scroll to position [0, 0]
